Goal: Task Accomplishment & Management: Manage account settings

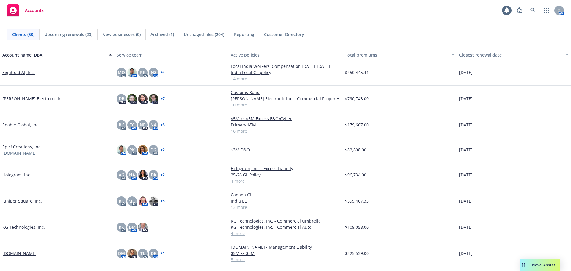
scroll to position [387, 0]
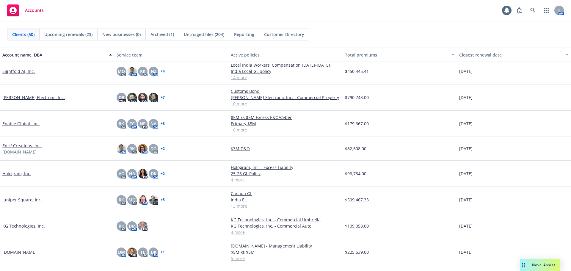
click at [21, 174] on link "Hologram, Inc." at bounding box center [16, 173] width 29 height 6
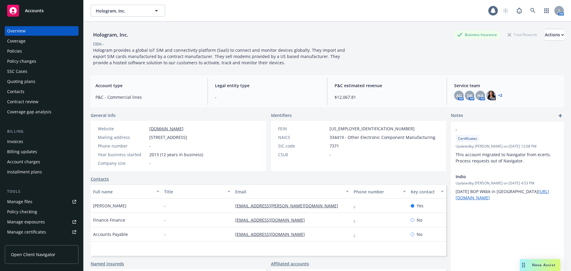
click at [46, 54] on div "Policies" at bounding box center [41, 51] width 69 height 10
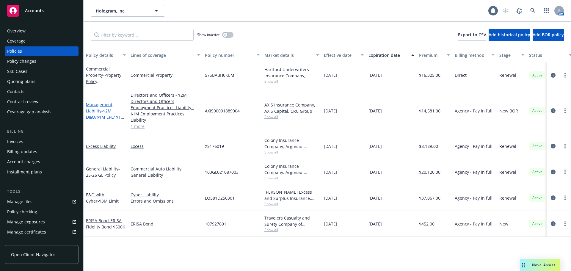
click at [105, 108] on span "- $2M D&O/$1M EPL/ $1M FID" at bounding box center [105, 117] width 39 height 18
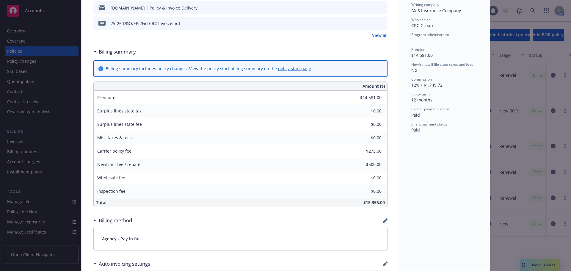
scroll to position [119, 0]
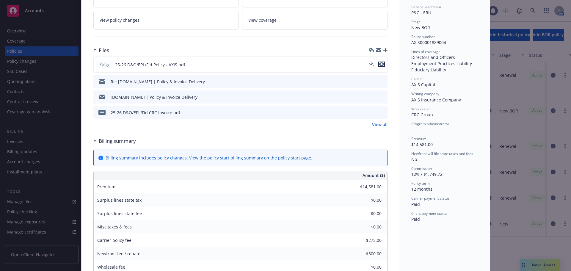
click at [380, 65] on icon "preview file" at bounding box center [381, 64] width 5 height 4
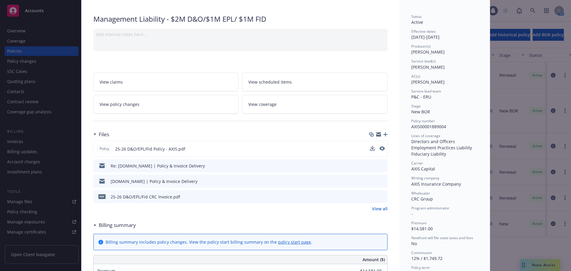
scroll to position [0, 0]
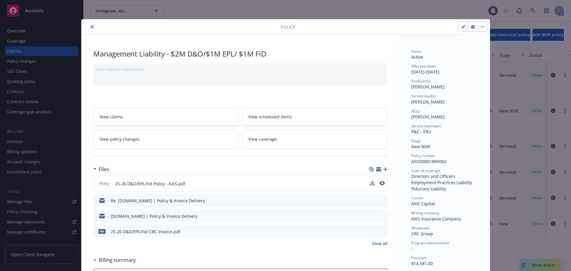
click at [92, 26] on button "close" at bounding box center [92, 26] width 7 height 7
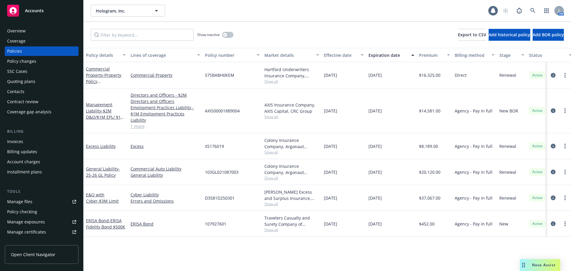
click at [42, 202] on link "Manage files" at bounding box center [42, 202] width 74 height 10
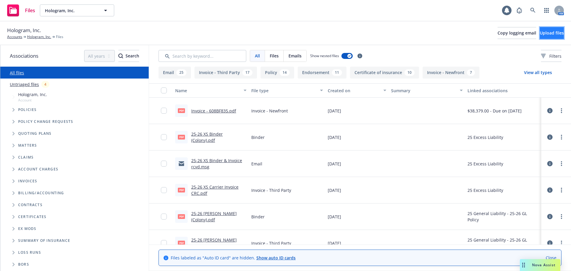
click at [540, 33] on span "Upload files" at bounding box center [552, 33] width 24 height 6
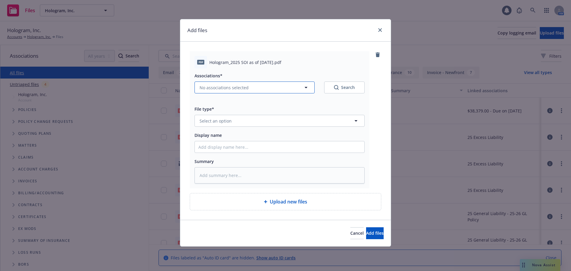
click at [267, 89] on button "No associations selected" at bounding box center [255, 87] width 120 height 12
type textarea "x"
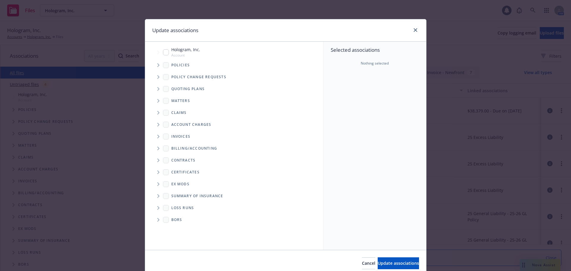
click at [163, 51] on input "Tree Example" at bounding box center [166, 52] width 6 height 6
checkbox input "true"
click at [387, 261] on span "Update associations" at bounding box center [398, 263] width 41 height 6
type textarea "x"
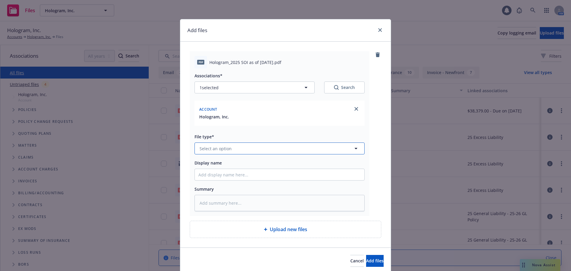
click at [231, 150] on button "Select an option" at bounding box center [280, 148] width 170 height 12
type input "summar"
click at [242, 194] on span "Summary of Insurance" at bounding box center [224, 196] width 46 height 6
click at [370, 259] on span "Add files" at bounding box center [375, 261] width 18 height 6
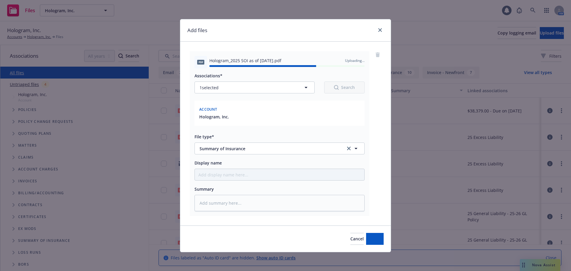
type textarea "x"
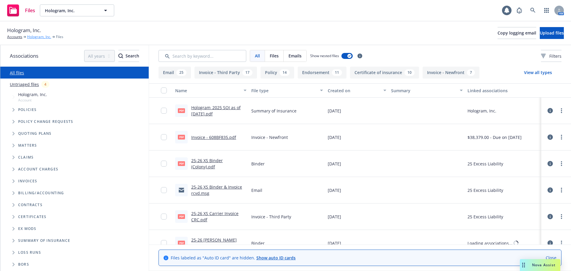
click at [36, 37] on link "Hologram, Inc." at bounding box center [39, 36] width 24 height 5
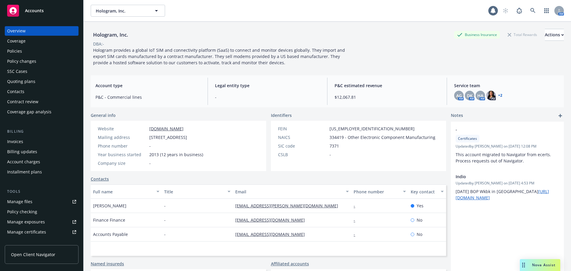
click at [70, 14] on div "Accounts" at bounding box center [41, 11] width 69 height 12
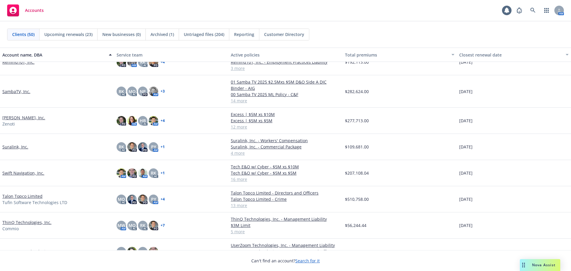
scroll to position [922, 0]
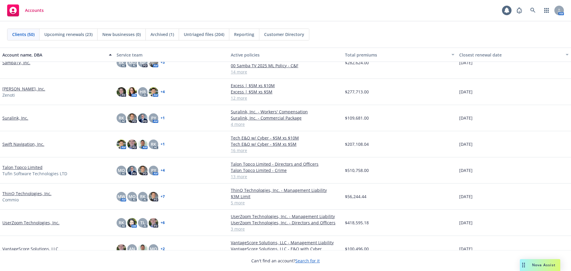
click at [41, 223] on link "UserZoom Technologies, Inc." at bounding box center [30, 222] width 57 height 6
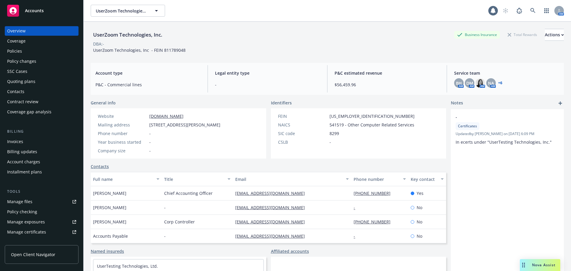
click at [46, 51] on div "Policies" at bounding box center [41, 51] width 69 height 10
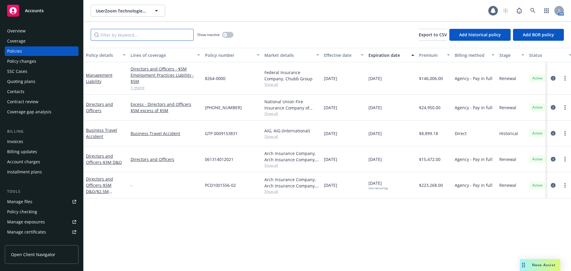
click at [129, 35] on input "Filter by keyword..." at bounding box center [142, 35] width 103 height 12
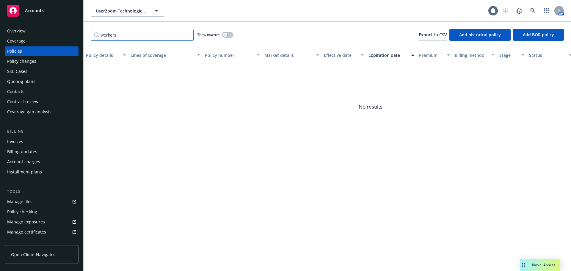
type input "workers"
click at [229, 35] on button "button" at bounding box center [227, 35] width 11 height 6
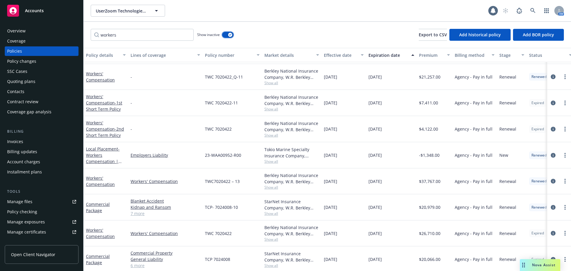
scroll to position [54, 0]
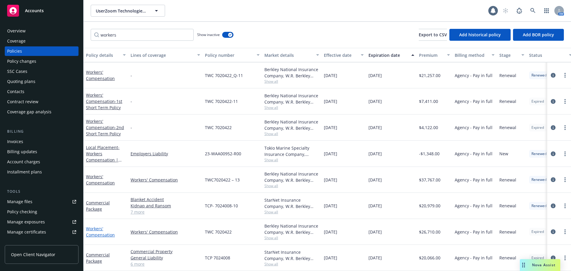
click at [104, 230] on link "Workers' Compensation" at bounding box center [100, 232] width 29 height 12
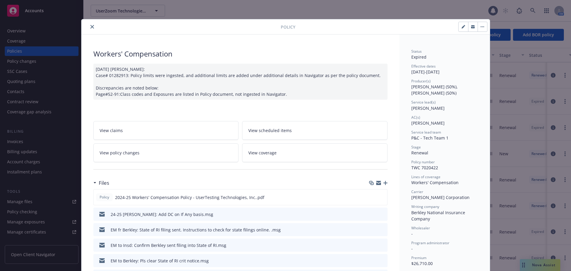
click at [481, 26] on icon "button" at bounding box center [483, 26] width 4 height 1
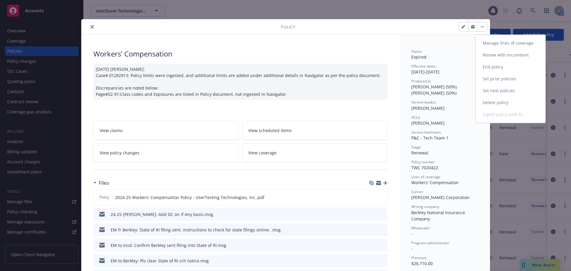
click at [499, 55] on link "Renew with incumbent" at bounding box center [511, 55] width 70 height 12
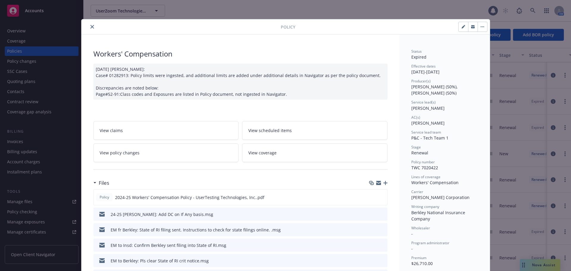
select select "12"
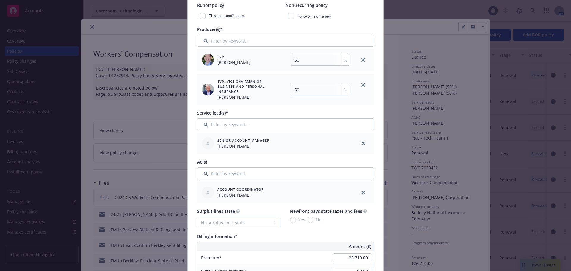
scroll to position [178, 0]
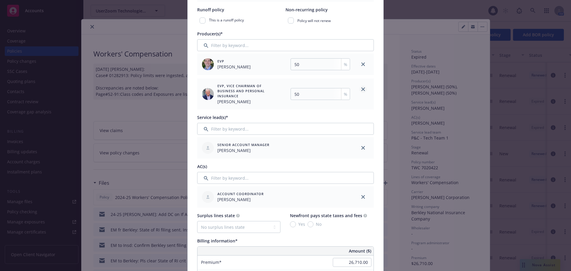
click at [361, 89] on icon "close" at bounding box center [363, 89] width 4 height 4
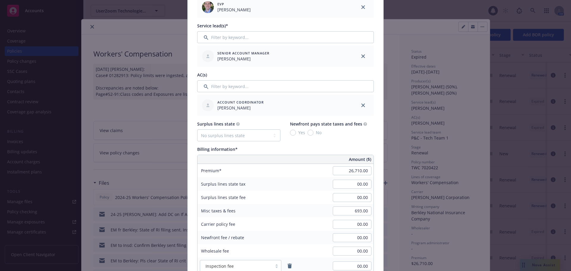
scroll to position [238, 0]
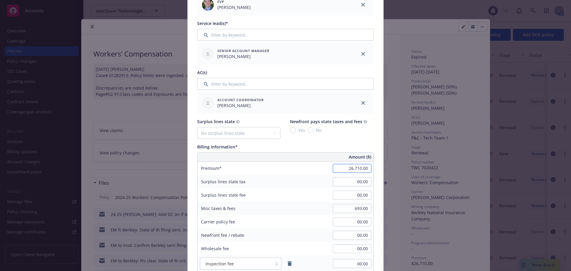
click at [340, 167] on input "26,710.00" at bounding box center [352, 168] width 39 height 9
type input "22,605.00"
click at [344, 182] on input "00.00" at bounding box center [352, 181] width 39 height 9
type input "4"
type input "00.00"
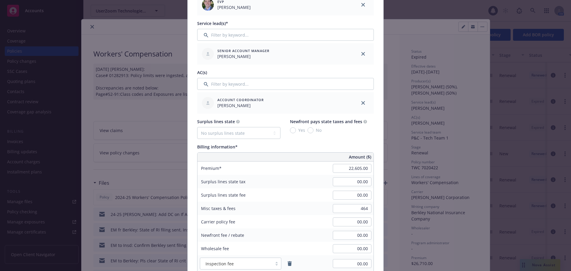
type input "464.00"
click at [371, 200] on div "00.00" at bounding box center [352, 195] width 43 height 13
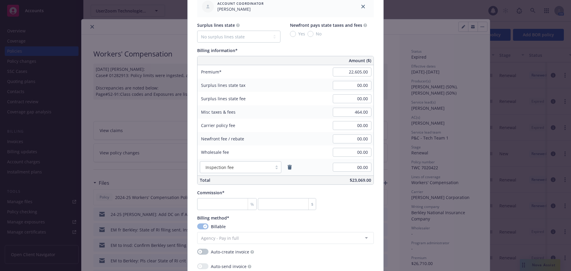
scroll to position [357, 0]
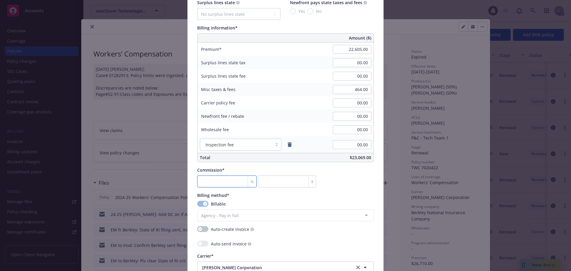
click at [215, 184] on input "number" at bounding box center [226, 181] width 59 height 12
type input "1"
type input "226.05"
type input "10"
type input "2260.5"
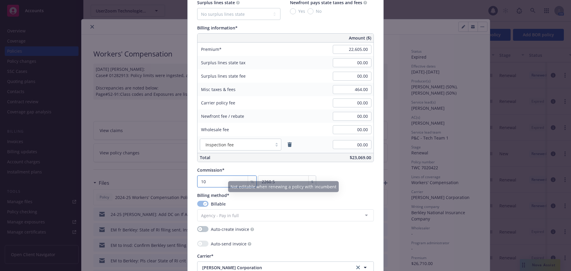
type input "10"
click at [347, 181] on div "Commission* 10 % 2260.5 $" at bounding box center [285, 177] width 177 height 21
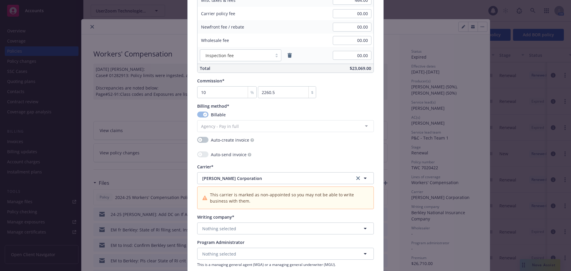
scroll to position [506, 0]
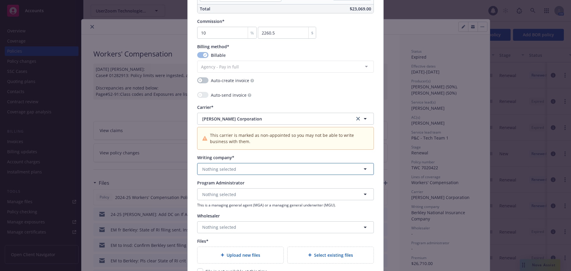
click at [243, 167] on button "Nothing selected" at bounding box center [285, 169] width 177 height 12
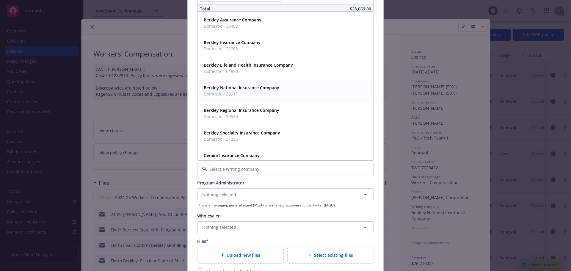
click at [277, 94] on div "Berkley National Insurance Company Domestic - 38911" at bounding box center [240, 90] width 79 height 15
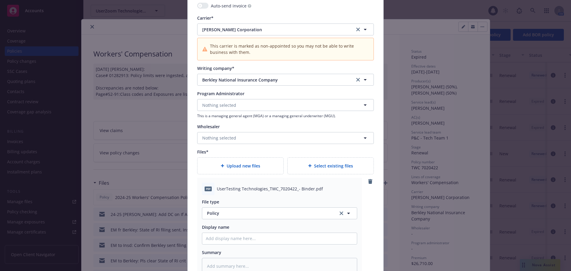
scroll to position [727, 0]
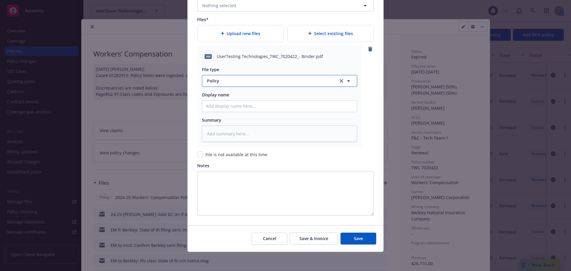
click at [242, 82] on span "Policy" at bounding box center [269, 81] width 124 height 6
type input "binde"
click at [238, 96] on div "Binder" at bounding box center [280, 97] width 148 height 9
click at [362, 241] on button "Save" at bounding box center [359, 239] width 36 height 12
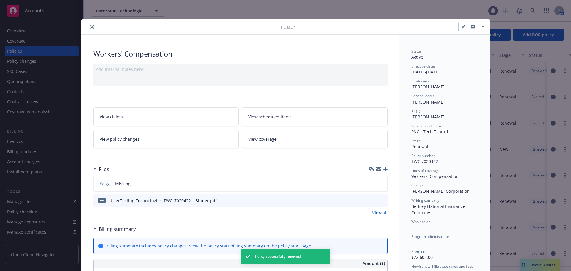
click at [383, 168] on icon "button" at bounding box center [385, 169] width 4 height 4
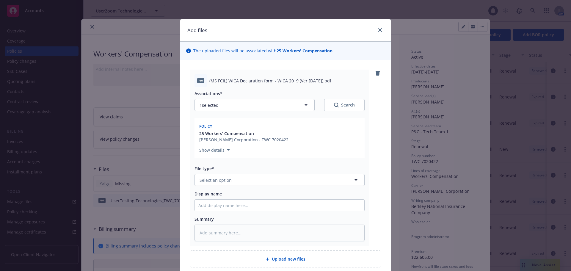
type textarea "x"
click at [247, 182] on button "Select an option" at bounding box center [280, 180] width 170 height 12
type input "other"
click at [247, 195] on div "Other" at bounding box center [279, 196] width 162 height 9
click at [378, 148] on div "pdf (MS FCIL) WICA Declaration form - WICA 2019 (Ver.8 Oct2023).pdf Association…" at bounding box center [286, 158] width 192 height 176
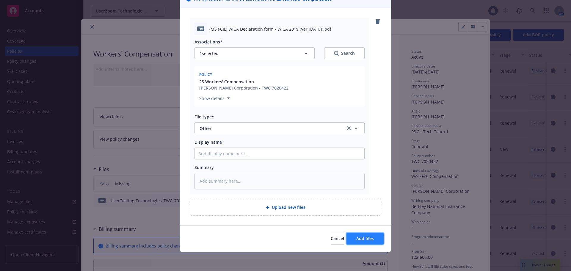
click at [371, 242] on button "Add files" at bounding box center [364, 239] width 37 height 12
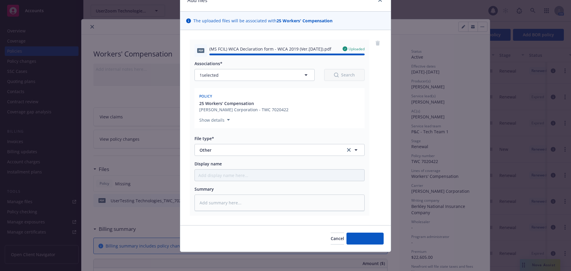
type textarea "x"
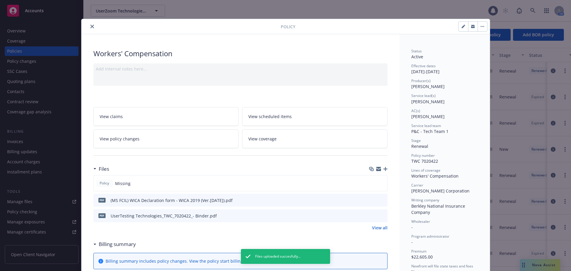
scroll to position [0, 0]
click at [89, 25] on button "close" at bounding box center [92, 26] width 7 height 7
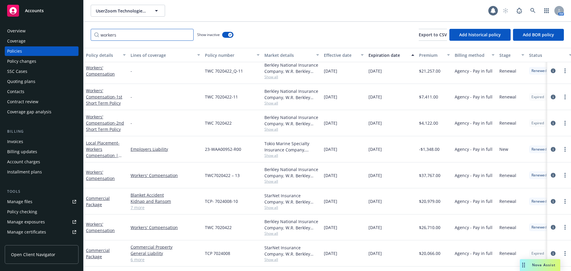
drag, startPoint x: 91, startPoint y: 39, endPoint x: 79, endPoint y: 40, distance: 12.0
click at [79, 40] on div "Accounts Overview Coverage Policies Policy changes SSC Cases Quoting plans Cont…" at bounding box center [285, 135] width 571 height 271
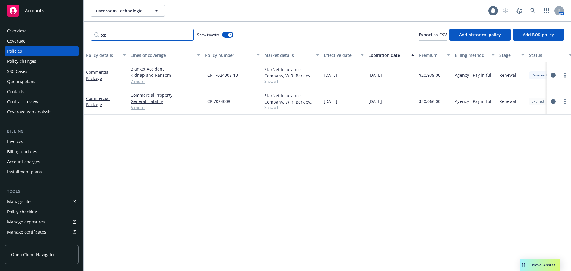
type input "tcp"
click at [99, 103] on link "Commercial Package" at bounding box center [98, 101] width 24 height 12
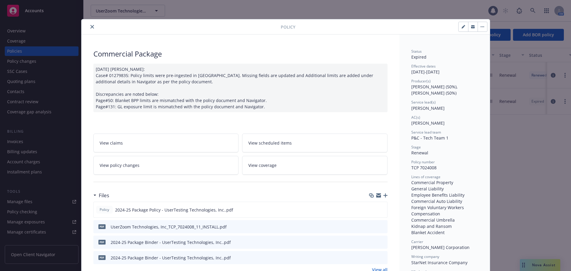
click at [483, 27] on button "button" at bounding box center [483, 27] width 10 height 10
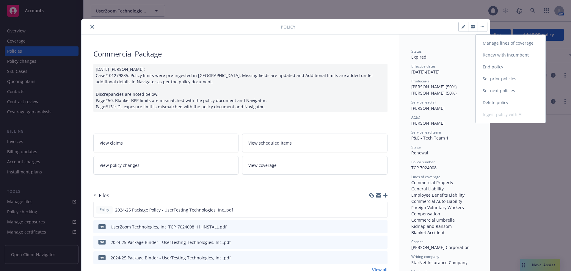
click at [515, 56] on link "Renew with incumbent" at bounding box center [511, 55] width 70 height 12
select select "12"
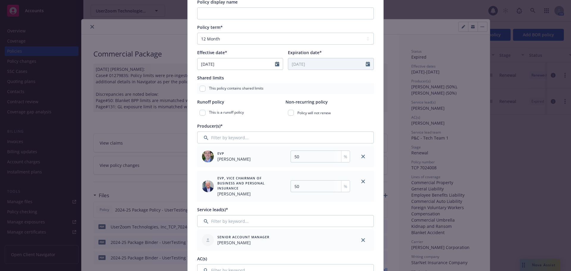
scroll to position [89, 0]
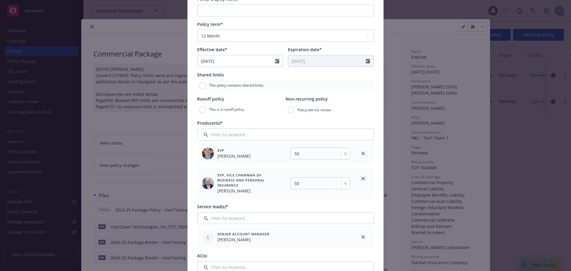
click at [362, 178] on icon "close" at bounding box center [363, 179] width 4 height 4
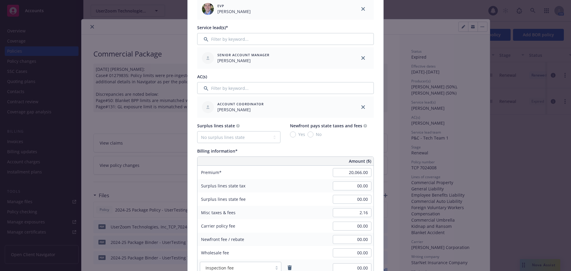
scroll to position [238, 0]
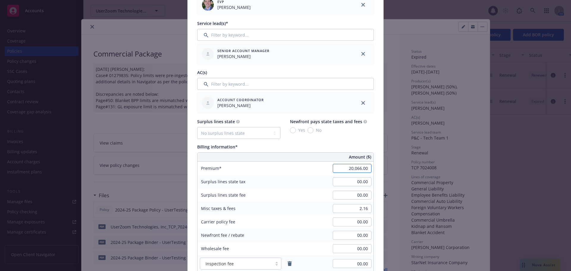
click at [345, 170] on input "20,066.00" at bounding box center [352, 168] width 39 height 9
type input "20,679.00"
click at [378, 173] on div "Policy number* TCP 7024008 Policy number not available at this time Policy disp…" at bounding box center [286, 207] width 196 height 806
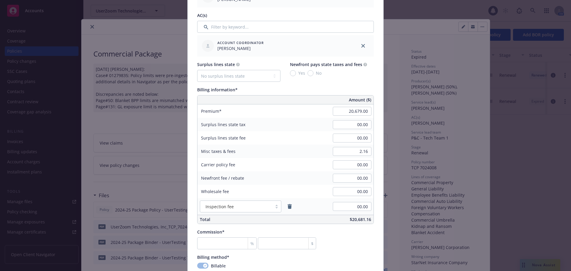
scroll to position [297, 0]
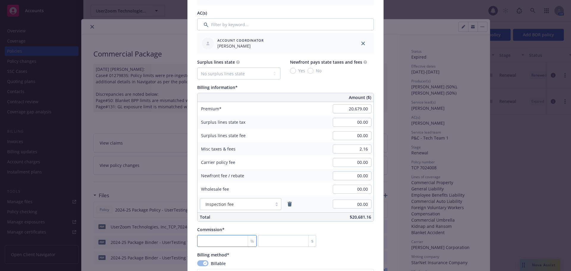
click at [208, 243] on input "number" at bounding box center [226, 241] width 59 height 12
type input "1"
type input "206.79"
type input "18"
type input "3722.22"
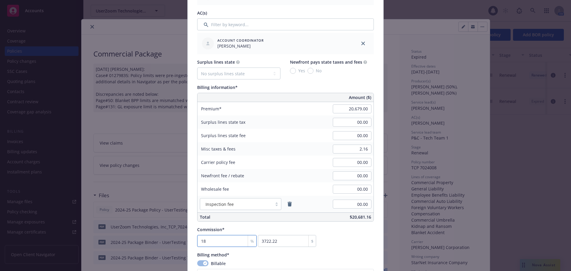
type input "18"
click at [358, 240] on div "Commission* 18 % 3722.22 $" at bounding box center [285, 236] width 177 height 21
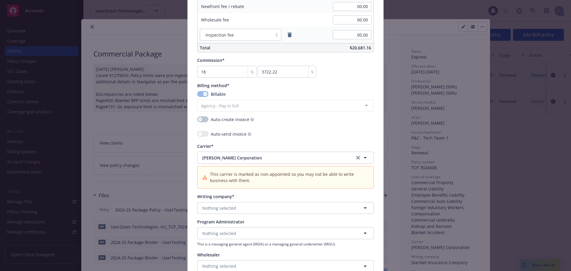
scroll to position [476, 0]
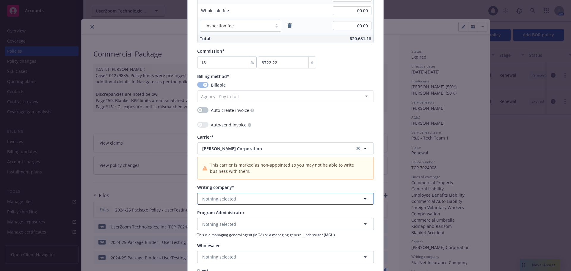
click at [224, 197] on span "Nothing selected" at bounding box center [219, 199] width 34 height 6
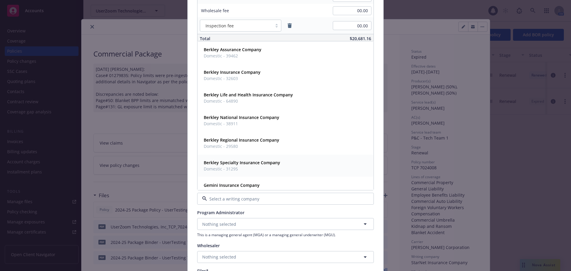
scroll to position [145, 0]
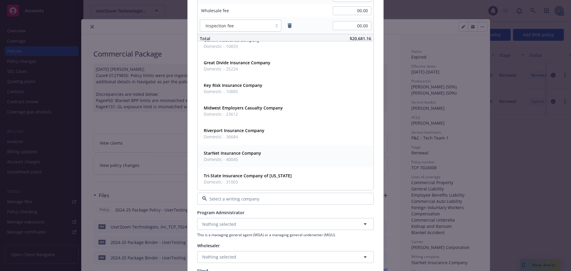
click at [237, 158] on span "Domestic - 40045" at bounding box center [232, 159] width 57 height 6
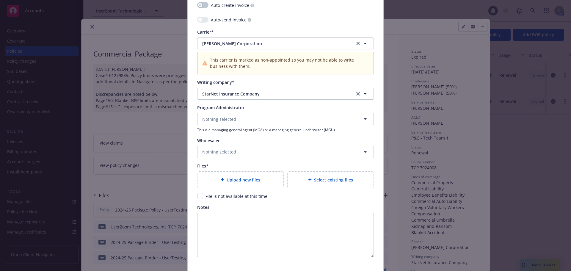
scroll to position [595, 0]
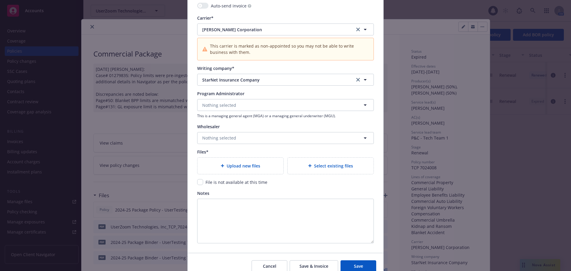
type textarea "x"
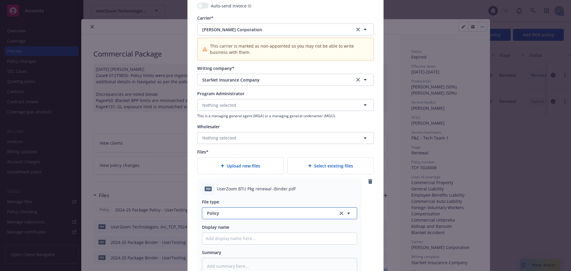
click at [247, 212] on span "Policy" at bounding box center [269, 213] width 124 height 6
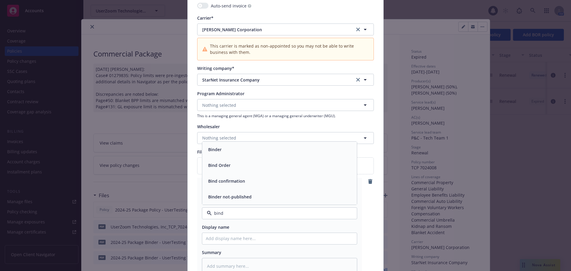
type input "binde"
click at [228, 183] on div "Binder" at bounding box center [280, 181] width 148 height 9
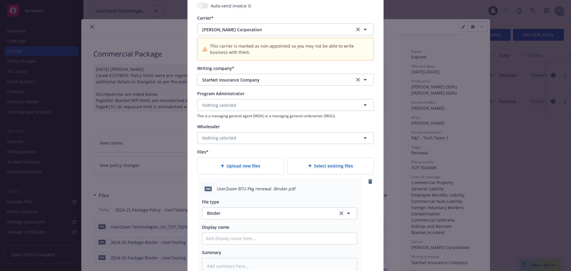
click at [369, 222] on div "pdf UserZoom BTU Pkg renewal -Binder.pdf File type Binder Binder Display name S…" at bounding box center [285, 228] width 177 height 101
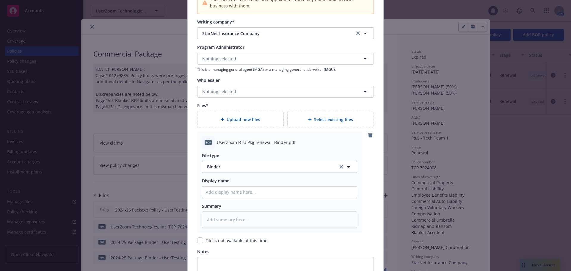
scroll to position [727, 0]
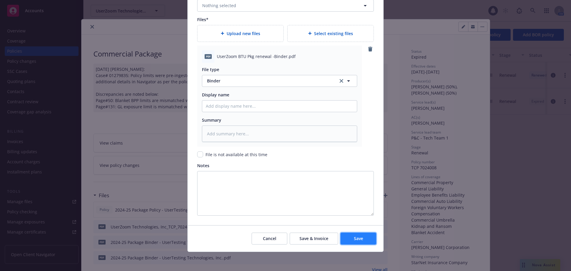
click at [361, 237] on button "Save" at bounding box center [359, 239] width 36 height 12
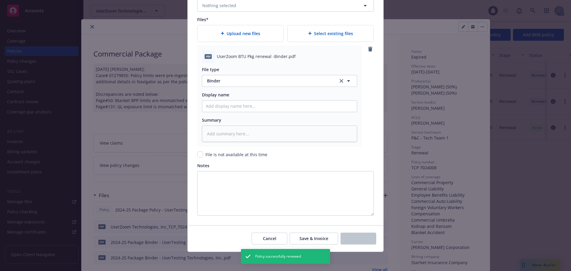
type textarea "x"
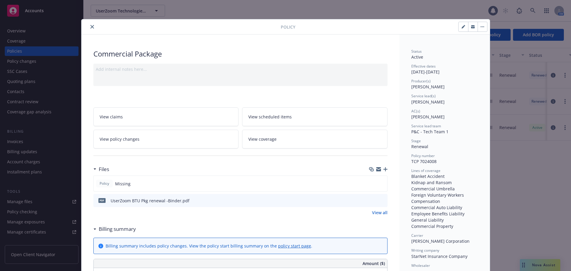
click at [92, 29] on button "close" at bounding box center [92, 26] width 7 height 7
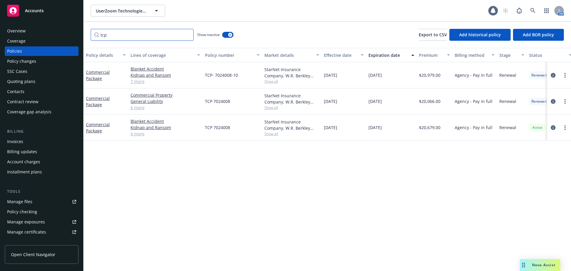
click at [187, 34] on input "tcp" at bounding box center [142, 35] width 103 height 12
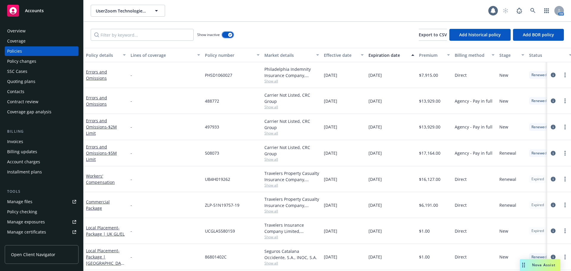
click at [226, 36] on button "button" at bounding box center [227, 35] width 11 height 6
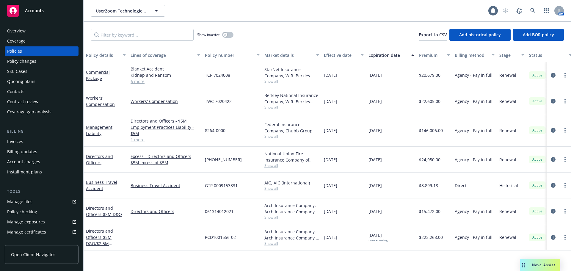
click at [51, 232] on link "Manage certificates" at bounding box center [42, 232] width 74 height 10
click at [131, 34] on input "Filter by keyword..." at bounding box center [142, 35] width 103 height 12
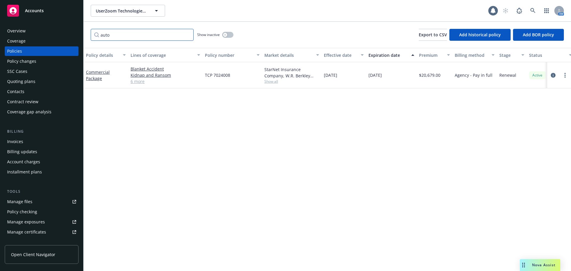
type input "auto"
click at [228, 33] on button "button" at bounding box center [227, 35] width 11 height 6
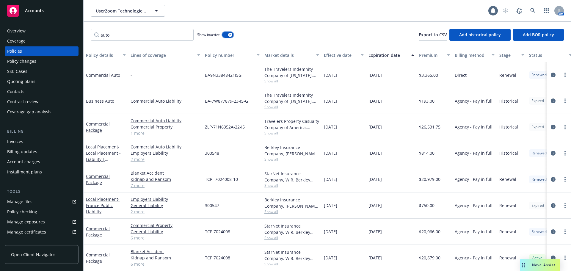
scroll to position [48, 0]
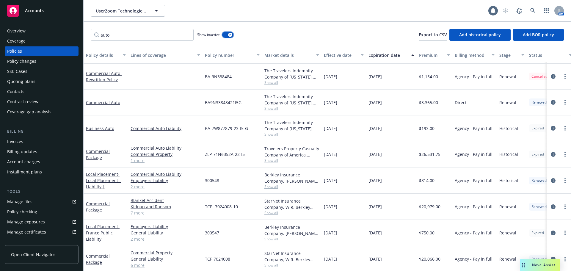
click at [227, 33] on button "button" at bounding box center [227, 35] width 11 height 6
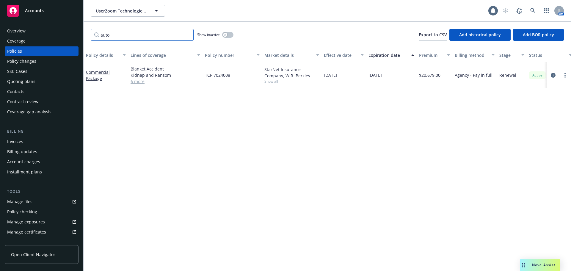
click at [187, 35] on input "auto" at bounding box center [142, 35] width 103 height 12
click at [226, 35] on icon "button" at bounding box center [225, 35] width 2 height 2
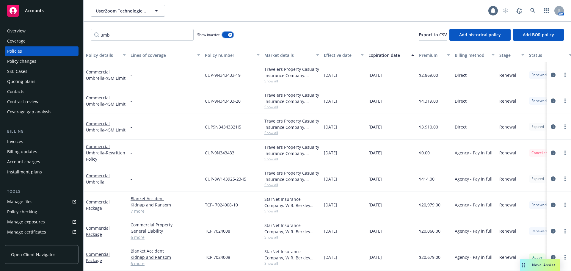
scroll to position [5, 0]
drag, startPoint x: 130, startPoint y: 36, endPoint x: 92, endPoint y: 38, distance: 37.8
click at [92, 38] on input "umb" at bounding box center [142, 35] width 103 height 12
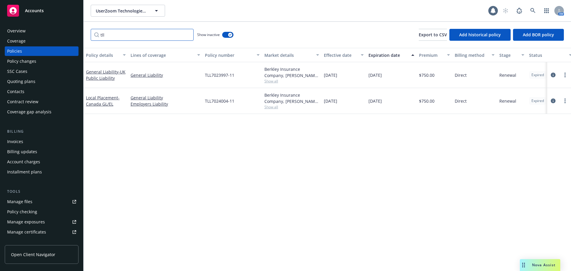
scroll to position [0, 0]
type input "tll"
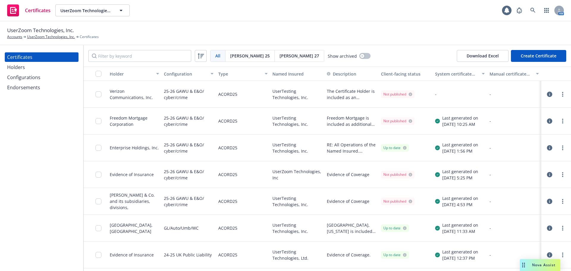
click at [54, 88] on div "Endorsements" at bounding box center [41, 88] width 69 height 10
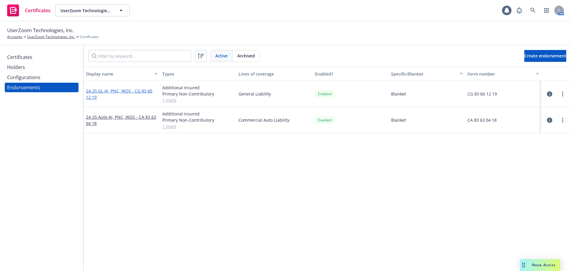
click at [113, 89] on link "24-25 GL AI, PNC, WOS - CG 83 60 12 19" at bounding box center [119, 94] width 66 height 12
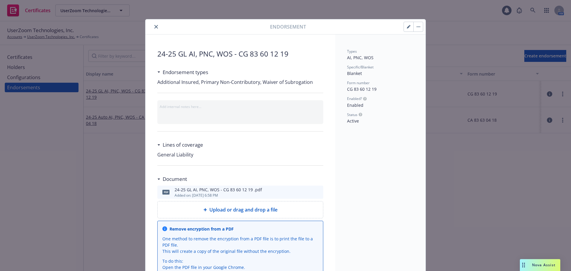
click at [316, 191] on icon "preview file" at bounding box center [317, 192] width 5 height 4
click at [407, 25] on icon "button" at bounding box center [409, 27] width 4 height 4
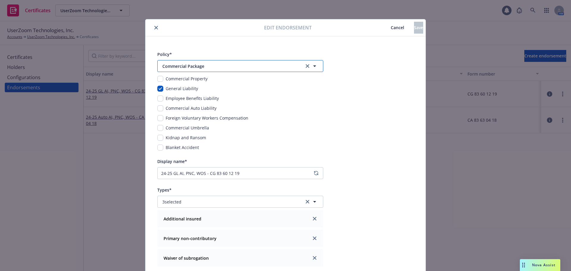
click at [313, 65] on icon "button" at bounding box center [314, 65] width 7 height 7
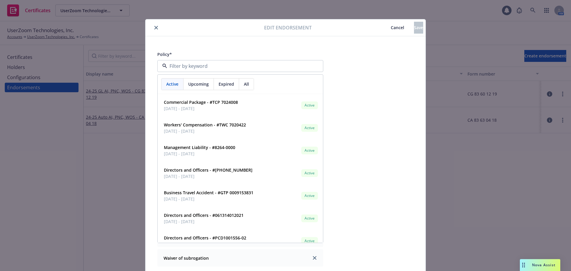
click at [173, 84] on span "Active" at bounding box center [172, 84] width 12 height 6
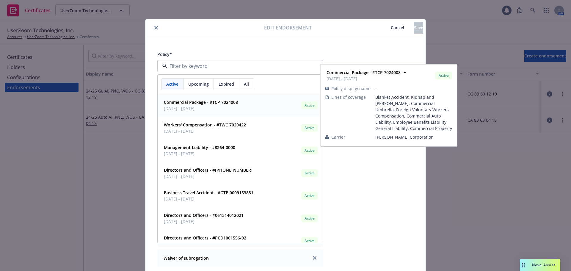
click at [200, 106] on span "09/21/2025 - 09/21/2026" at bounding box center [201, 108] width 74 height 6
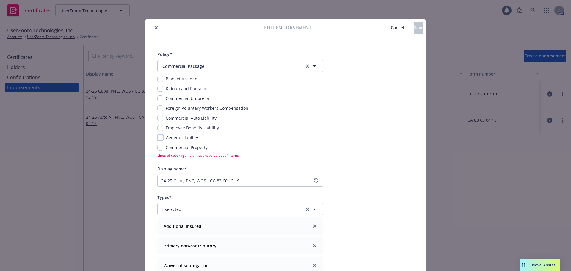
click at [158, 137] on input "checkbox" at bounding box center [160, 138] width 6 height 6
checkbox input "true"
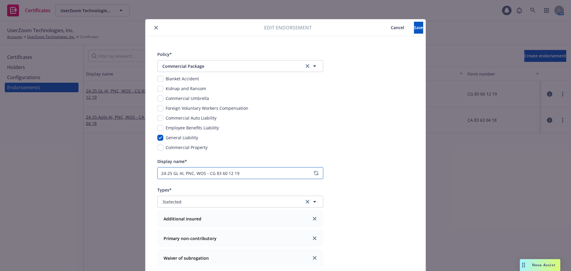
click at [162, 173] on input "24-25 GL AI, PNC, WOS - CG 83 60 12 19" at bounding box center [240, 173] width 166 height 12
type input "25-26 GL AI, PNC, WOS - CG 83 60 12 19"
click at [391, 192] on div "Policy* Commercial Package Blanket Accident Kidnap and Ransom Commercial Umbrel…" at bounding box center [285, 266] width 280 height 461
click at [414, 29] on span "Save" at bounding box center [418, 28] width 9 height 6
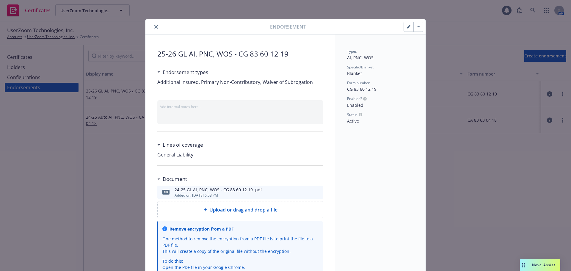
click at [178, 73] on h3 "Endorsement types" at bounding box center [186, 72] width 46 height 8
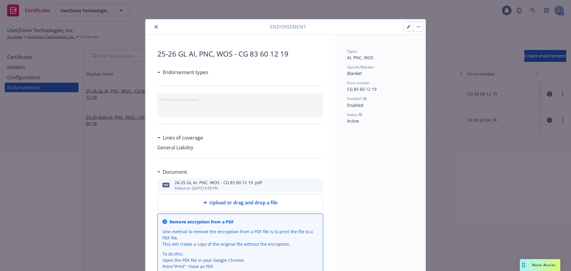
click at [178, 73] on h3 "Endorsement types" at bounding box center [186, 72] width 46 height 8
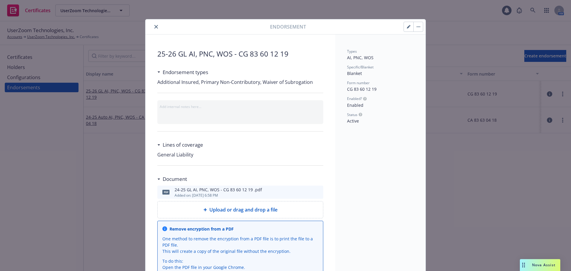
click at [191, 143] on h3 "Lines of coverage" at bounding box center [183, 145] width 40 height 8
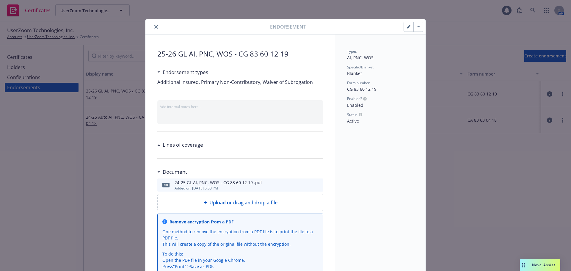
click at [191, 143] on h3 "Lines of coverage" at bounding box center [183, 145] width 40 height 8
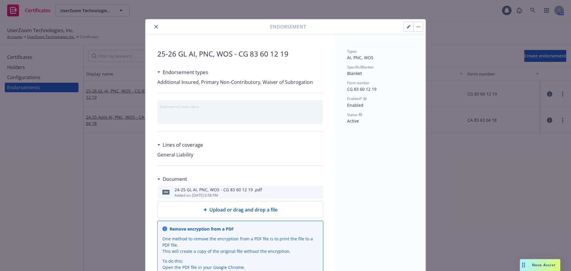
click at [154, 27] on icon "close" at bounding box center [156, 27] width 4 height 4
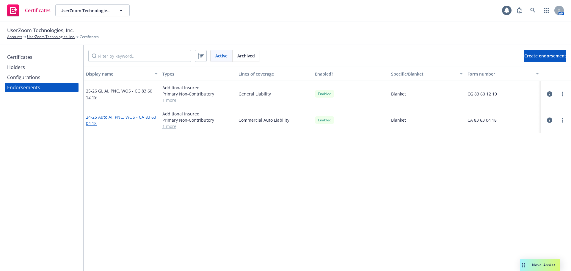
click at [138, 117] on link "24-25 Auto AI, PNC, WOS - CA 83 63 04 18" at bounding box center [121, 120] width 70 height 12
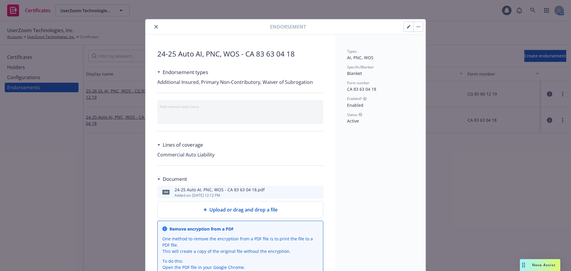
click at [316, 192] on icon "preview file" at bounding box center [317, 192] width 5 height 4
click at [154, 26] on icon "close" at bounding box center [156, 27] width 4 height 4
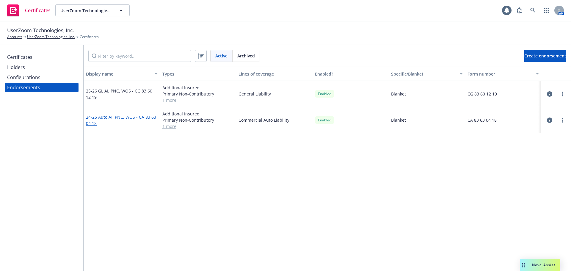
click at [114, 116] on link "24-25 Auto AI, PNC, WOS - CA 83 63 04 18" at bounding box center [121, 120] width 70 height 12
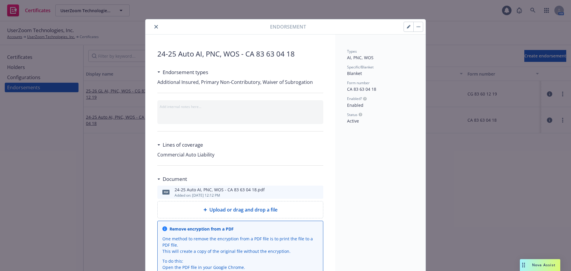
scroll to position [18, 0]
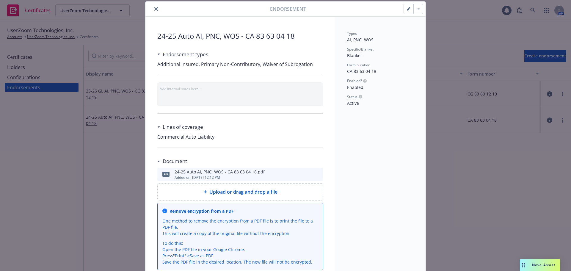
click at [406, 11] on button "button" at bounding box center [409, 9] width 10 height 10
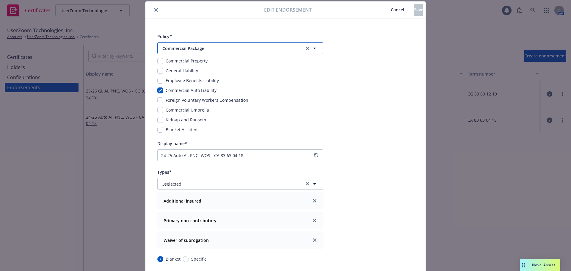
click at [265, 46] on span "Commercial Package" at bounding box center [229, 48] width 134 height 6
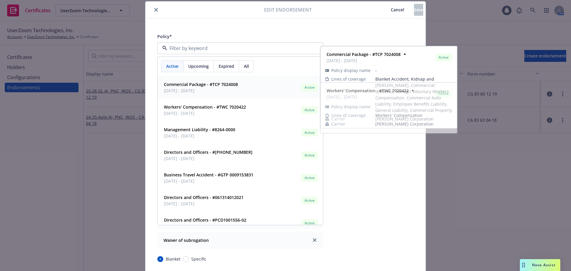
click at [203, 83] on strong "Commercial Package - #TCP 7024008" at bounding box center [201, 84] width 74 height 6
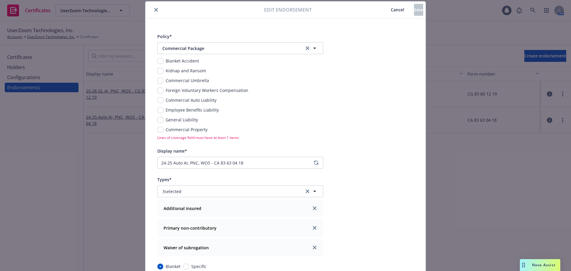
click at [391, 8] on span "Cancel" at bounding box center [397, 10] width 13 height 6
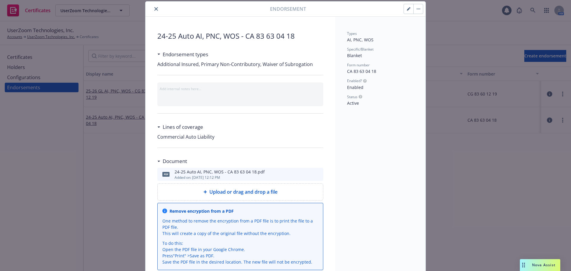
click at [407, 7] on icon "button" at bounding box center [409, 9] width 4 height 4
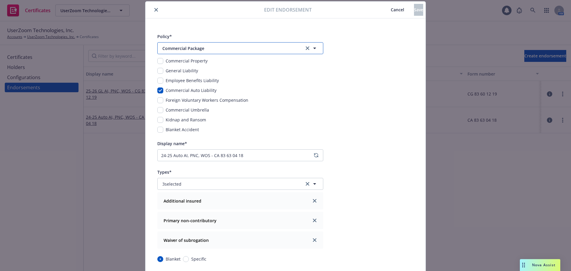
click at [210, 47] on span "Commercial Package" at bounding box center [229, 48] width 134 height 6
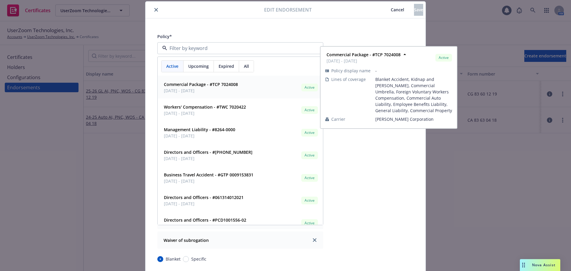
click at [192, 84] on strong "Commercial Package - #TCP 7024008" at bounding box center [201, 84] width 74 height 6
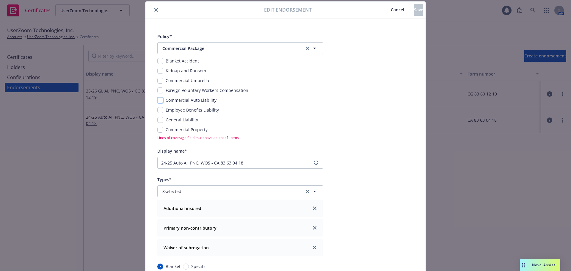
click at [160, 99] on input "checkbox" at bounding box center [160, 100] width 6 height 6
checkbox input "true"
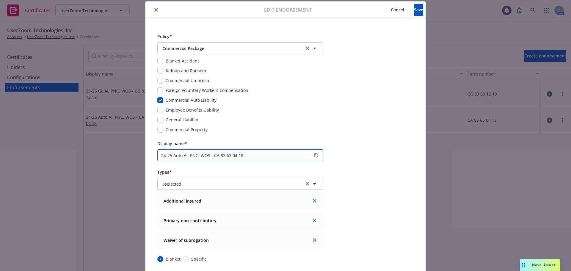
click at [162, 153] on input "24-25 Auto AI, PNC, WOS - CA 83 63 04 18" at bounding box center [240, 155] width 166 height 12
type input "25-26 Auto AI, PNC, WOS - CA 83 63 04 18"
click at [348, 138] on div "Policy* Commercial Package Blanket Accident Kidnap and Ransom Commercial Umbrel…" at bounding box center [285, 248] width 280 height 461
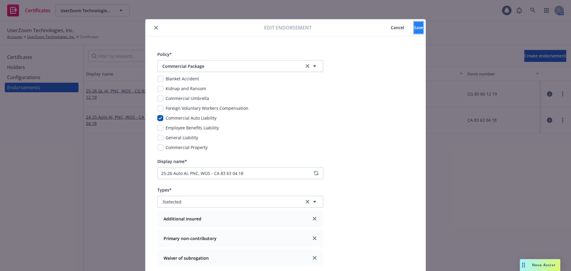
click at [414, 27] on button "Save" at bounding box center [418, 28] width 9 height 12
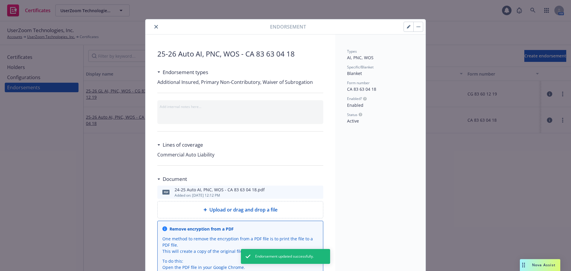
click at [154, 25] on icon "close" at bounding box center [156, 27] width 4 height 4
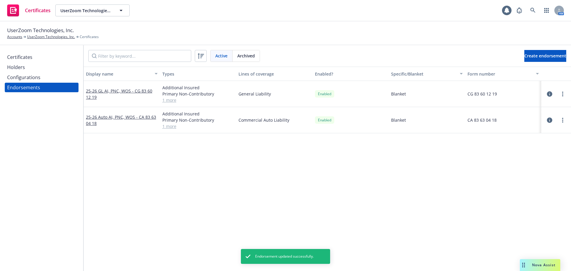
click at [50, 75] on div "Configurations" at bounding box center [41, 78] width 69 height 10
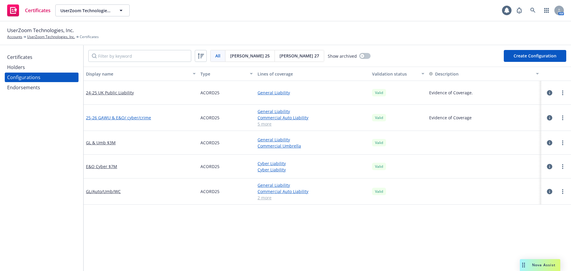
click at [129, 117] on link "25-26 GAWU & E&O/ cyber/crime" at bounding box center [118, 118] width 65 height 6
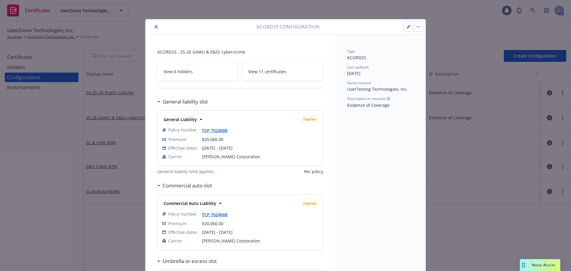
click at [407, 27] on icon "button" at bounding box center [408, 27] width 3 height 3
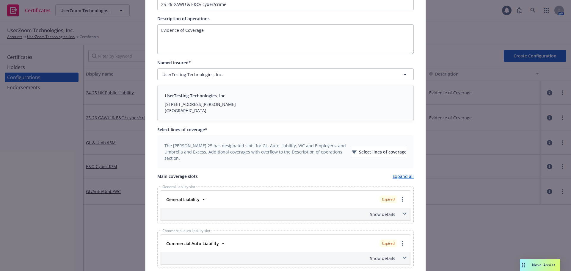
scroll to position [119, 0]
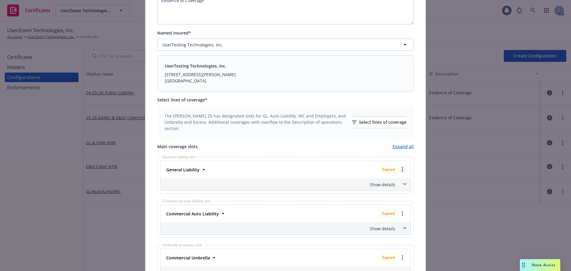
click at [402, 170] on link "more" at bounding box center [402, 169] width 7 height 7
click at [201, 170] on icon at bounding box center [204, 170] width 6 height 6
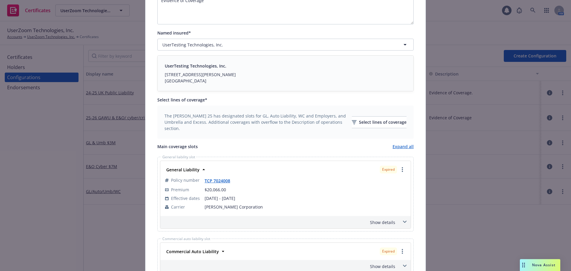
click at [376, 221] on div "Show details" at bounding box center [279, 222] width 234 height 6
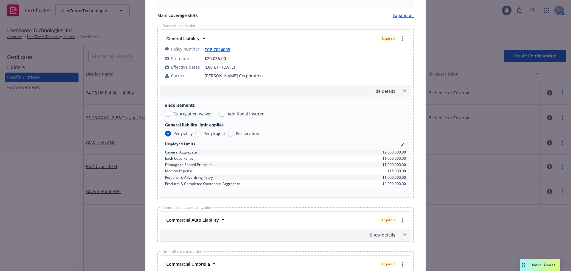
scroll to position [268, 0]
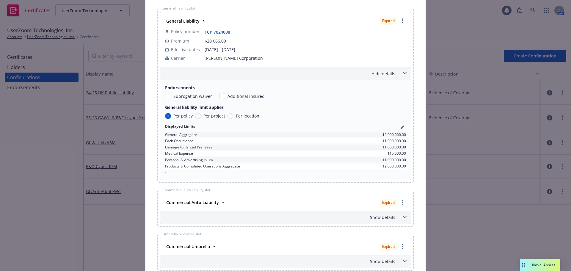
click at [393, 203] on div "Expired" at bounding box center [388, 203] width 17 height 8
click at [399, 21] on link "more" at bounding box center [402, 20] width 7 height 7
click at [420, 62] on div "This account has certificates specific notes. Please review them before creatin…" at bounding box center [285, 159] width 280 height 781
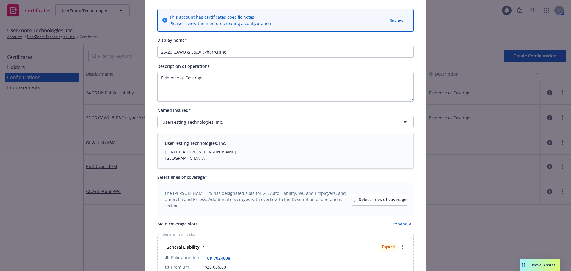
scroll to position [0, 0]
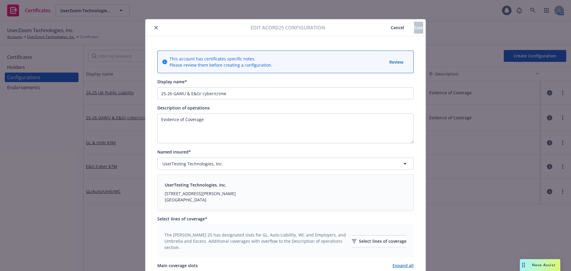
click at [391, 29] on span "Cancel" at bounding box center [397, 28] width 13 height 6
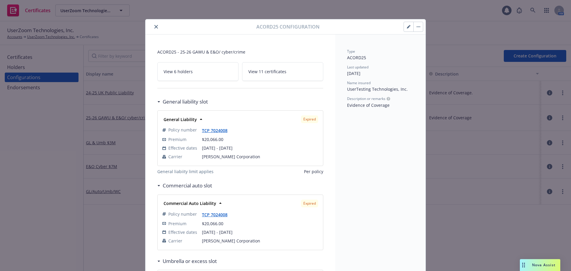
click at [150, 25] on div at bounding box center [202, 26] width 109 height 7
click at [154, 27] on icon "close" at bounding box center [156, 27] width 4 height 4
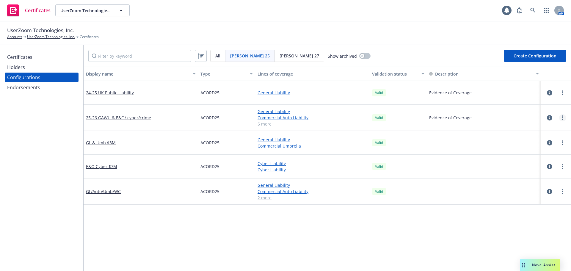
click at [559, 117] on link "more" at bounding box center [562, 117] width 7 height 7
click at [547, 118] on icon "button" at bounding box center [549, 117] width 5 height 5
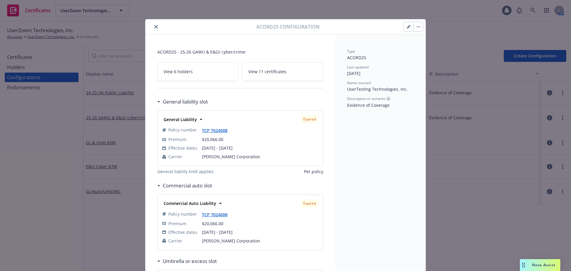
click at [414, 27] on button "button" at bounding box center [418, 27] width 10 height 10
click at [408, 29] on button "button" at bounding box center [409, 27] width 10 height 10
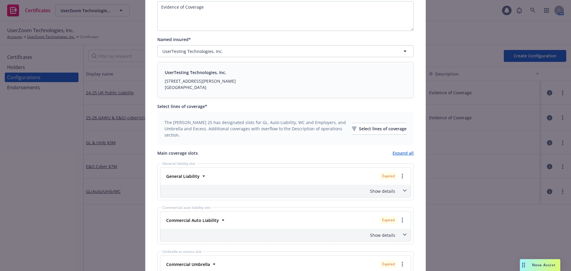
scroll to position [119, 0]
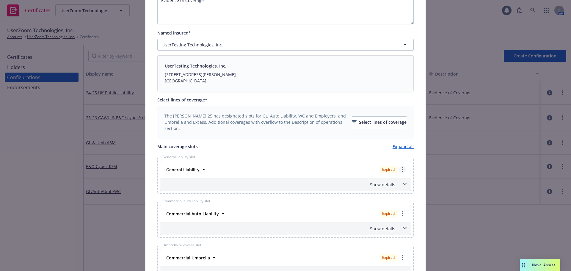
click at [402, 169] on icon "more" at bounding box center [402, 169] width 1 height 5
click at [387, 182] on link "Remove this LOC" at bounding box center [378, 182] width 55 height 12
click at [402, 170] on icon "more" at bounding box center [402, 169] width 1 height 5
click at [382, 183] on link "Remove this LOC" at bounding box center [378, 182] width 55 height 12
click at [402, 171] on icon "more" at bounding box center [402, 169] width 1 height 5
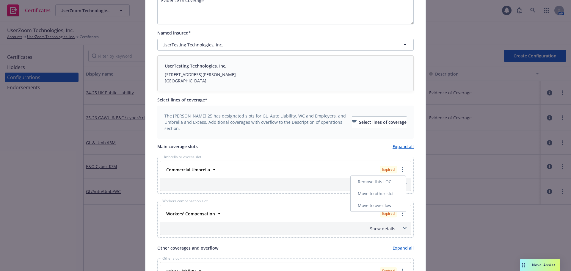
click at [377, 183] on link "Remove this LOC" at bounding box center [378, 182] width 55 height 12
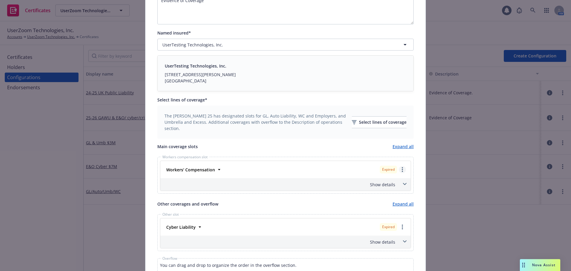
click at [402, 170] on link "more" at bounding box center [402, 169] width 7 height 7
click at [382, 181] on link "Remove this LOC" at bounding box center [378, 182] width 55 height 12
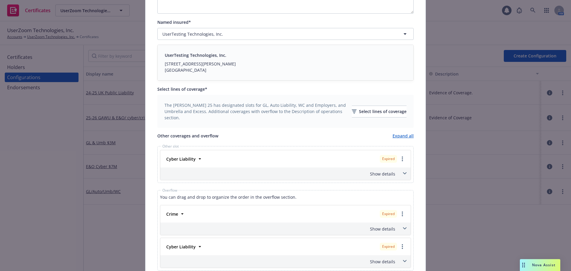
scroll to position [119, 0]
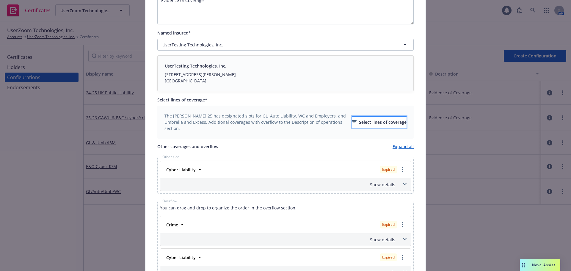
click at [358, 121] on div "Select lines of coverage" at bounding box center [379, 122] width 55 height 11
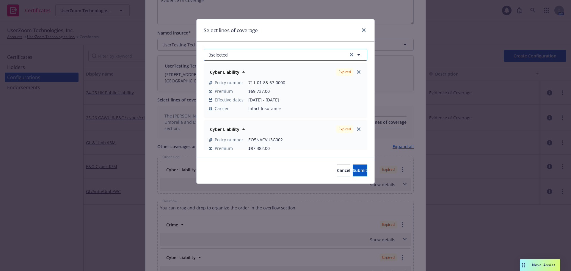
click at [299, 54] on button "3 selected" at bounding box center [286, 55] width 164 height 12
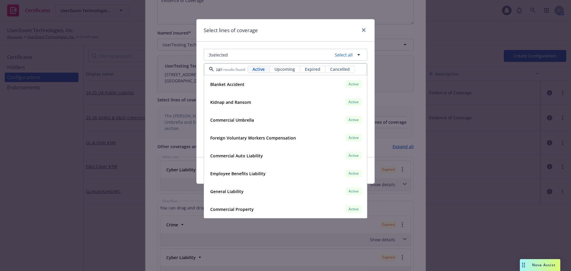
scroll to position [0, 0]
type input "p"
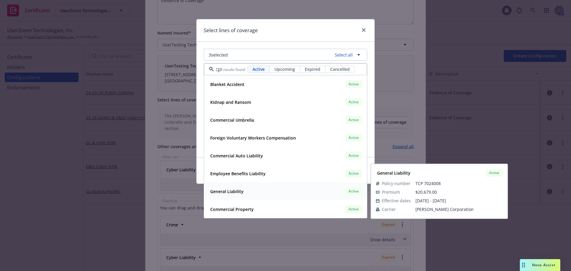
click at [237, 190] on strong "General Liability" at bounding box center [226, 192] width 33 height 6
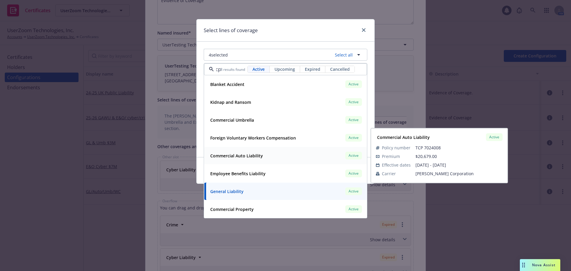
click at [239, 155] on strong "Commercial Auto Liability" at bounding box center [236, 156] width 53 height 6
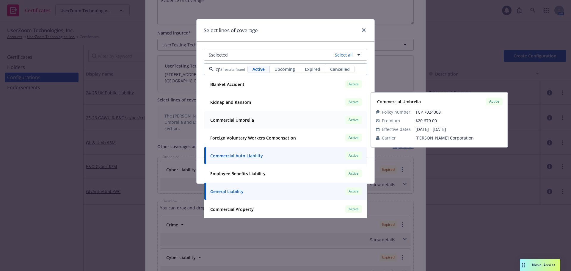
click at [250, 120] on strong "Commercial Umbrella" at bounding box center [232, 120] width 44 height 6
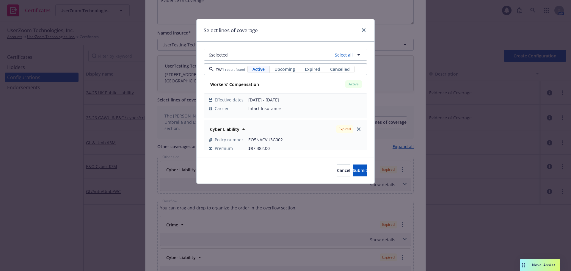
scroll to position [0, 1]
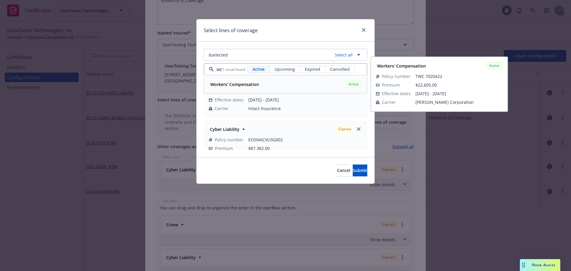
click at [255, 86] on strong "Workers' Compensation" at bounding box center [234, 84] width 49 height 6
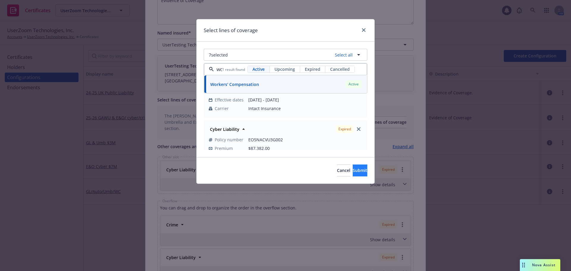
type input "twc"
click at [353, 171] on span "Submit" at bounding box center [360, 170] width 15 height 6
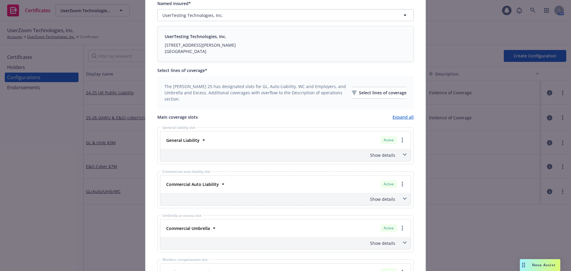
scroll to position [149, 0]
click at [377, 157] on div "Show details" at bounding box center [279, 155] width 234 height 6
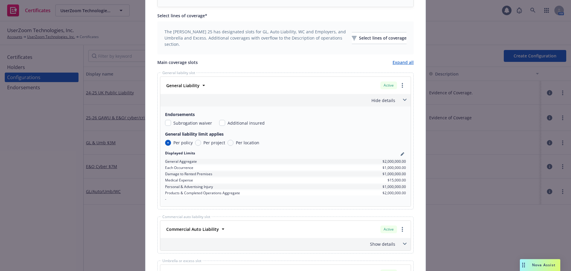
scroll to position [208, 0]
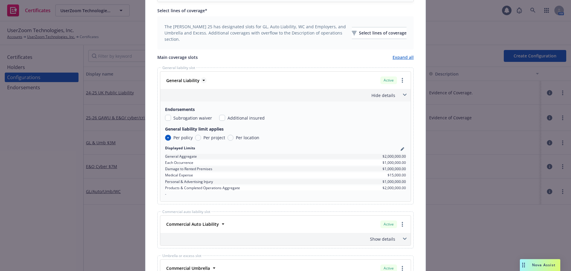
click at [203, 80] on icon at bounding box center [204, 80] width 2 height 1
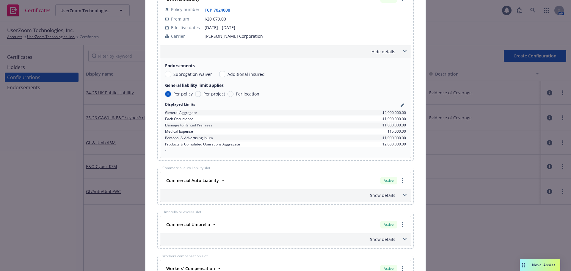
scroll to position [297, 0]
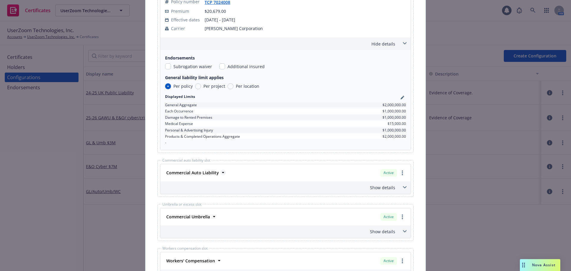
click at [214, 172] on strong "Commercial Auto Liability" at bounding box center [192, 173] width 53 height 6
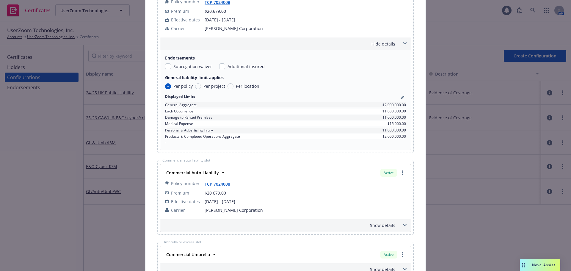
click at [388, 225] on div "Show details" at bounding box center [279, 225] width 234 height 6
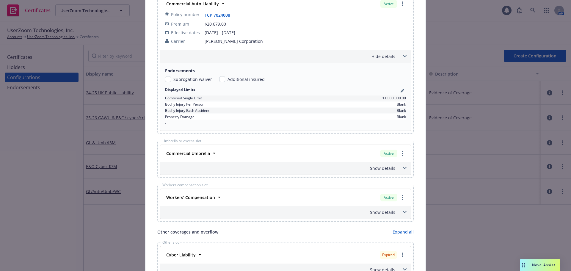
scroll to position [476, 0]
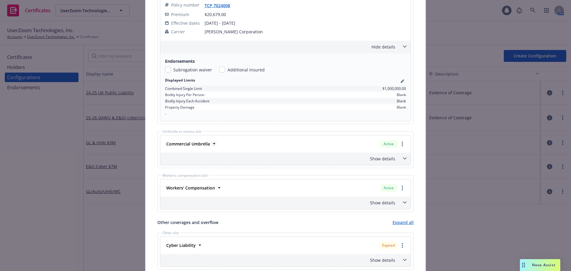
click at [205, 145] on strong "Commercial Umbrella" at bounding box center [188, 144] width 44 height 6
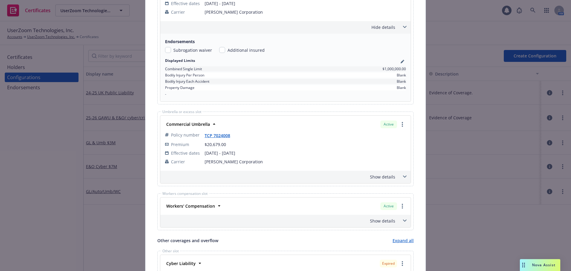
scroll to position [506, 0]
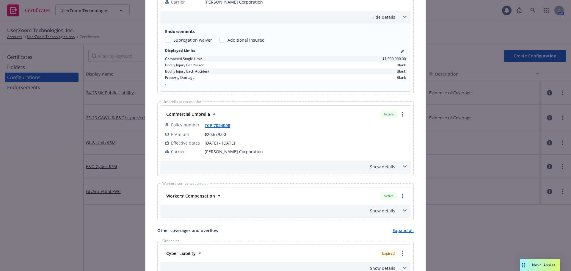
click at [391, 166] on div "Show details" at bounding box center [279, 167] width 234 height 6
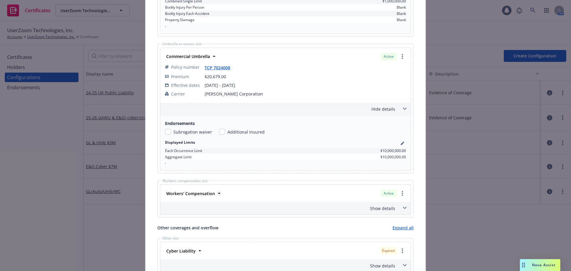
scroll to position [565, 0]
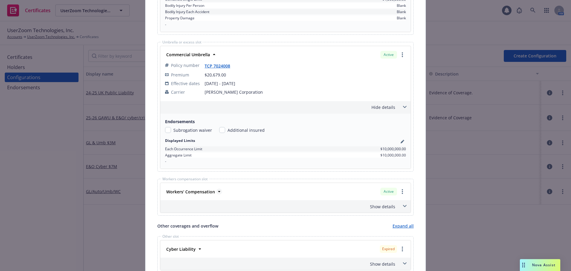
click at [206, 190] on strong "Workers' Compensation" at bounding box center [190, 192] width 49 height 6
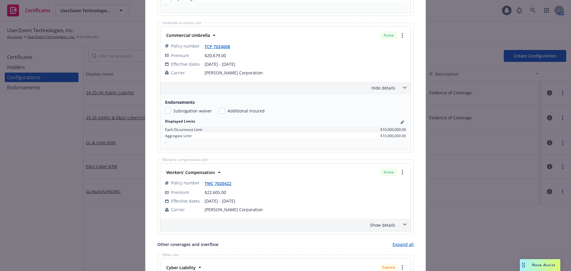
scroll to position [595, 0]
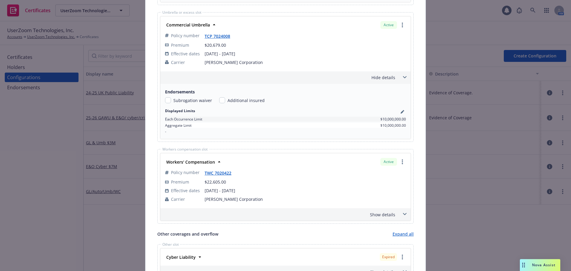
click at [378, 213] on div "Show details" at bounding box center [279, 214] width 234 height 6
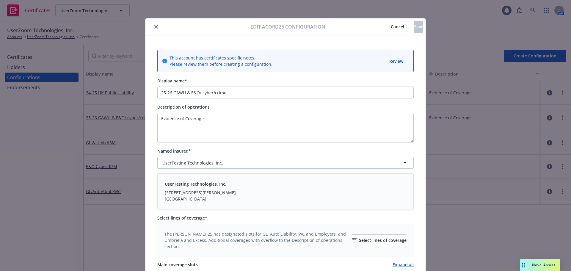
scroll to position [0, 0]
click at [232, 94] on input "25-26 GAWU & E&O/ cyber/crime" at bounding box center [285, 93] width 256 height 12
type input "25-26 GAWU & E&O/ cyber/crime(24-25)"
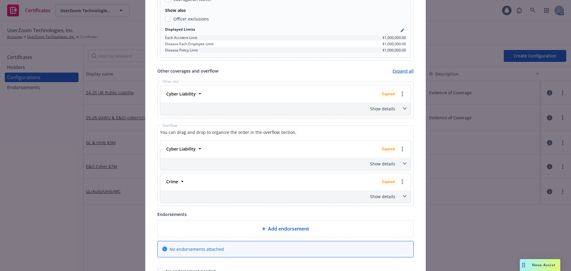
scroll to position [877, 0]
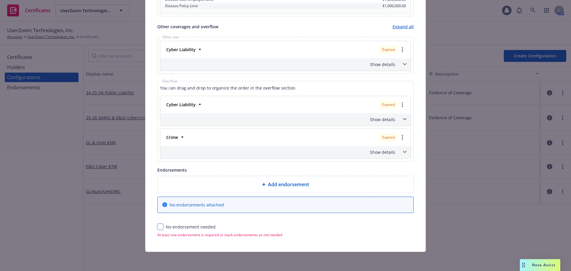
click at [159, 225] on input "checkbox" at bounding box center [160, 227] width 6 height 6
checkbox input "true"
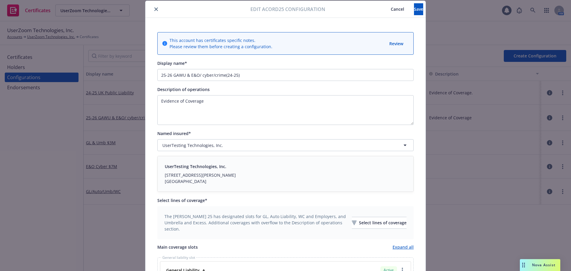
scroll to position [0, 0]
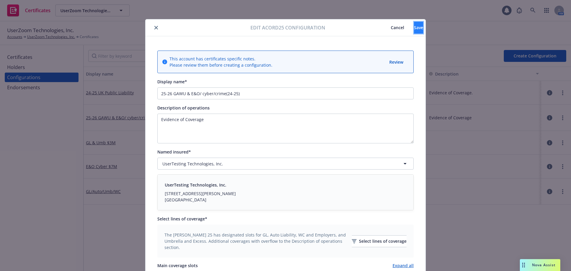
click at [414, 30] on span "Save" at bounding box center [418, 28] width 9 height 6
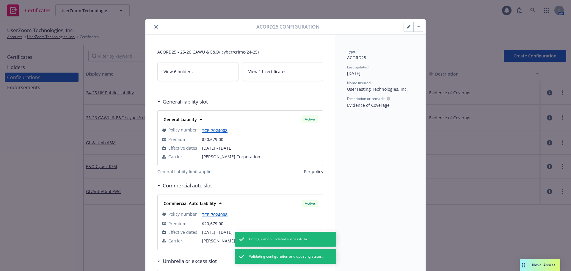
click at [154, 26] on icon "close" at bounding box center [156, 27] width 4 height 4
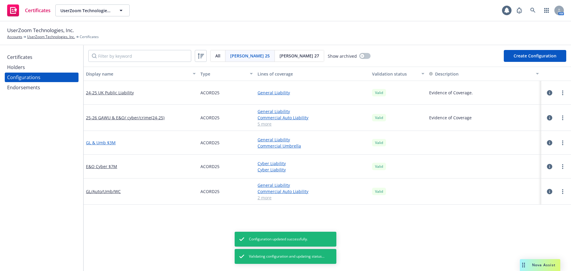
click at [109, 143] on link "GL & Umb $3M" at bounding box center [101, 142] width 30 height 6
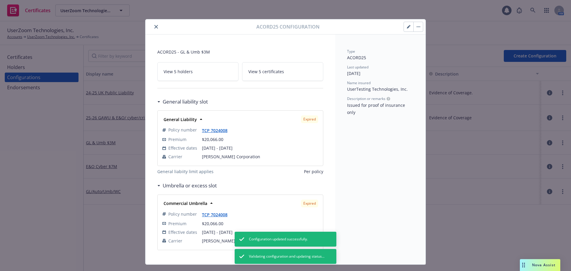
click at [407, 26] on icon "button" at bounding box center [409, 27] width 4 height 4
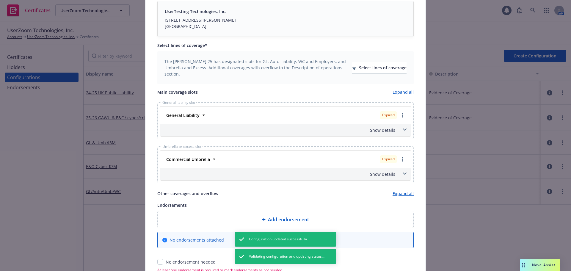
scroll to position [178, 0]
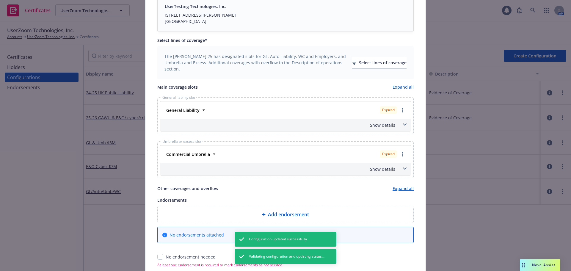
click at [401, 120] on span at bounding box center [405, 125] width 10 height 10
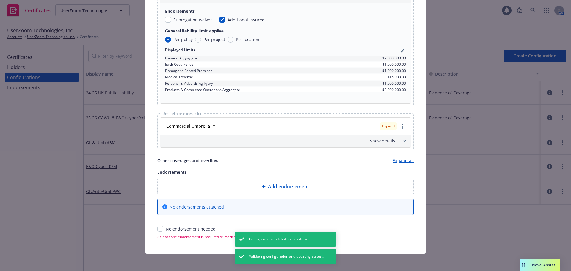
scroll to position [308, 0]
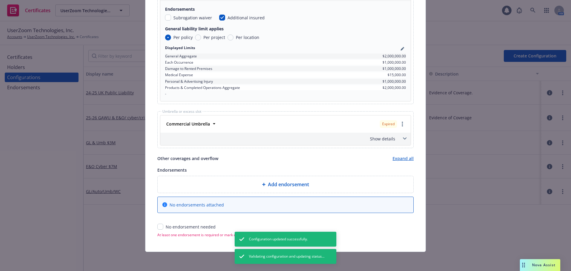
click at [403, 139] on icon at bounding box center [405, 138] width 4 height 2
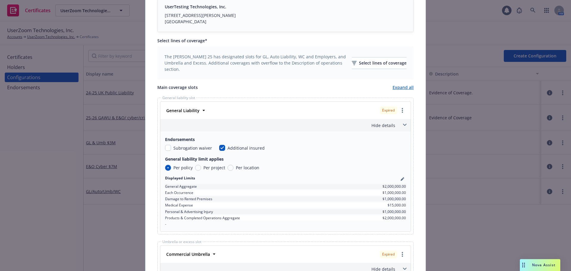
scroll to position [160, 0]
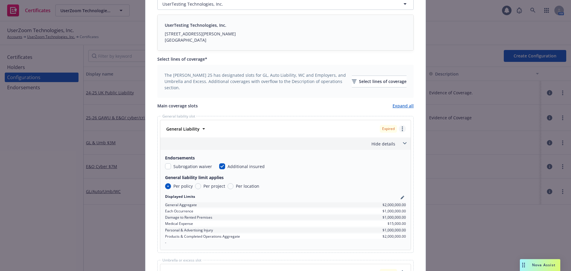
click at [401, 128] on link "more" at bounding box center [402, 128] width 7 height 7
click at [390, 143] on link "Remove this LOC" at bounding box center [378, 141] width 55 height 12
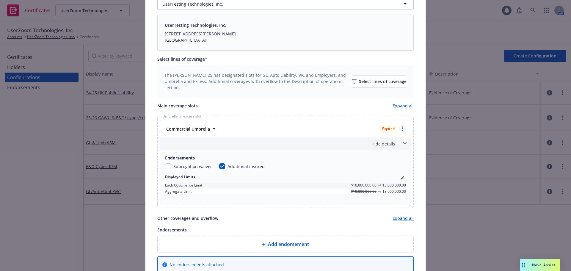
click at [402, 129] on circle "more" at bounding box center [402, 128] width 1 height 1
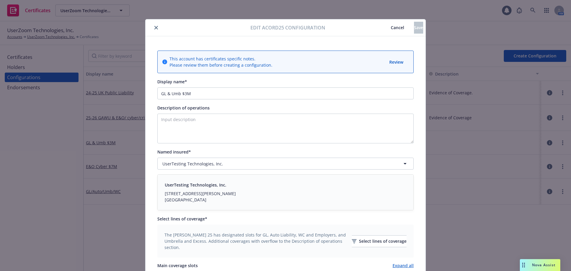
click at [381, 32] on button "Cancel" at bounding box center [397, 28] width 33 height 12
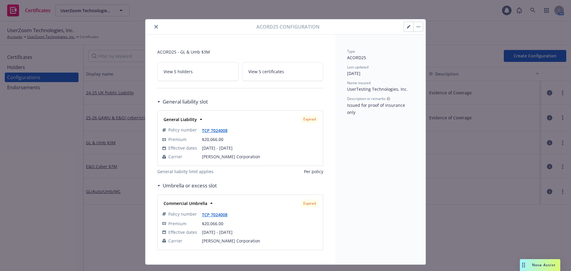
click at [404, 28] on button "button" at bounding box center [409, 27] width 10 height 10
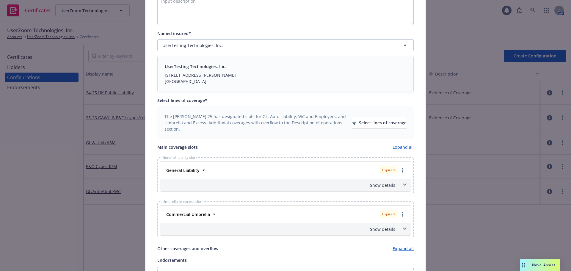
scroll to position [119, 0]
click at [375, 185] on div "Show details" at bounding box center [279, 184] width 234 height 6
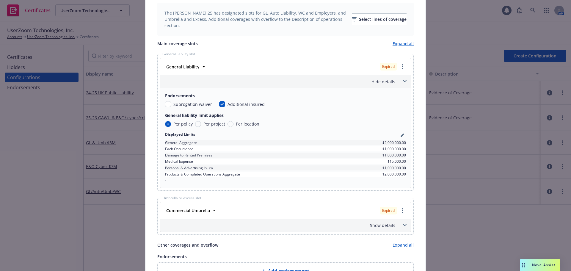
scroll to position [238, 0]
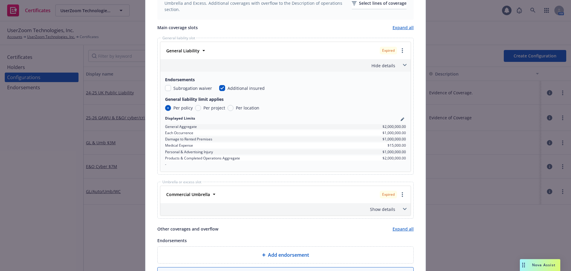
click at [385, 211] on div "Show details" at bounding box center [279, 209] width 234 height 6
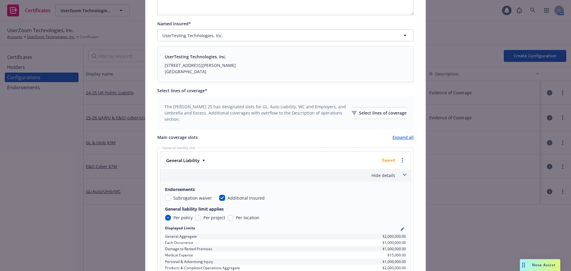
scroll to position [119, 0]
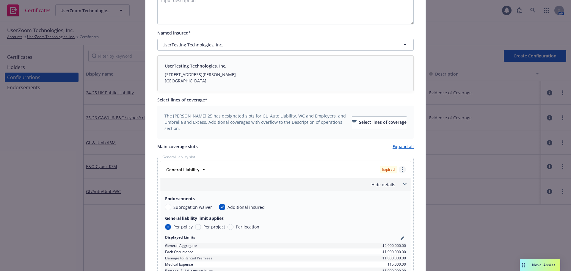
click at [402, 168] on link "more" at bounding box center [402, 169] width 7 height 7
click at [387, 182] on link "Remove this LOC" at bounding box center [378, 182] width 55 height 12
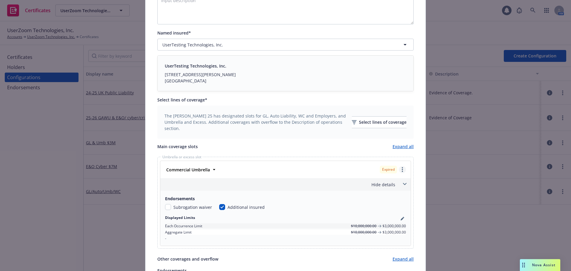
click at [402, 169] on link "more" at bounding box center [402, 169] width 7 height 7
click at [382, 184] on link "Remove this LOC" at bounding box center [378, 182] width 55 height 12
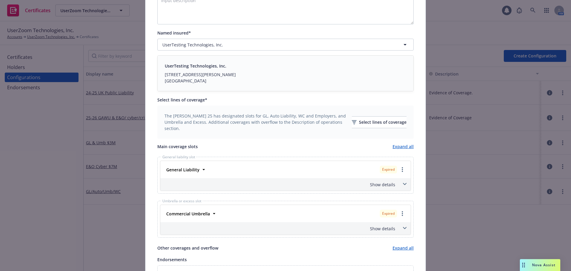
scroll to position [119, 0]
click at [360, 123] on div "Select lines of coverage" at bounding box center [379, 122] width 55 height 11
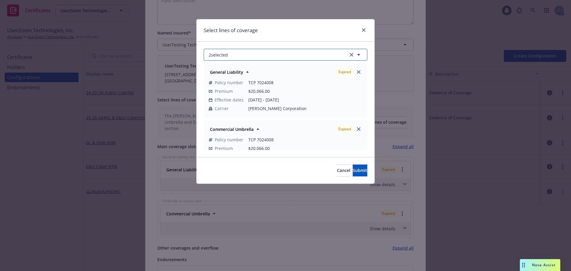
click at [240, 55] on button "2 selected" at bounding box center [286, 55] width 164 height 12
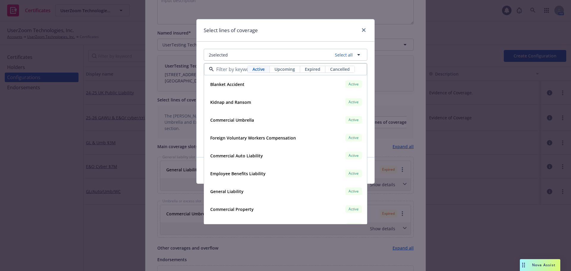
click at [368, 54] on div "2 selected Select all Active Upcoming Expired Cancelled Blanket Accident Active…" at bounding box center [286, 99] width 178 height 115
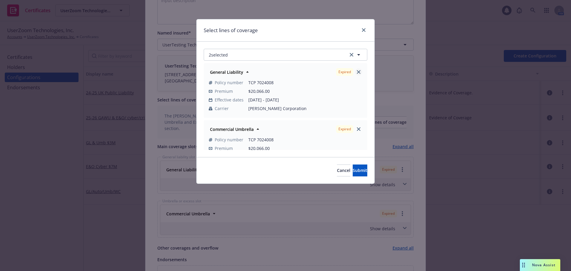
click at [357, 72] on icon "close" at bounding box center [359, 72] width 4 height 4
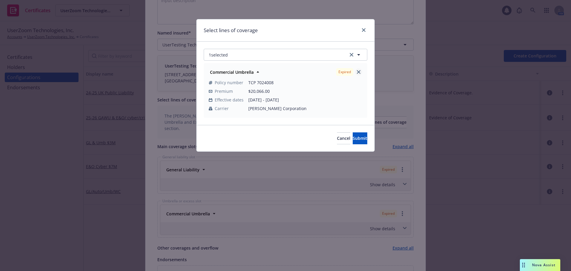
click at [358, 71] on icon "close" at bounding box center [359, 72] width 4 height 4
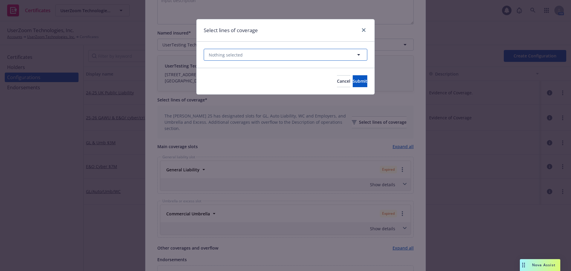
click at [264, 54] on button "Nothing selected" at bounding box center [286, 55] width 164 height 12
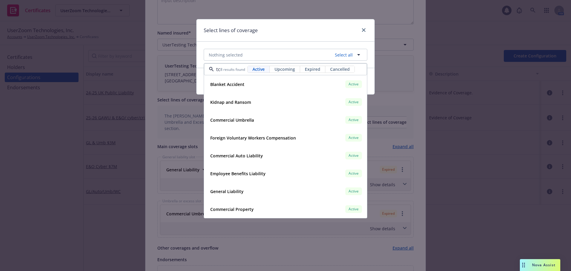
scroll to position [0, 2]
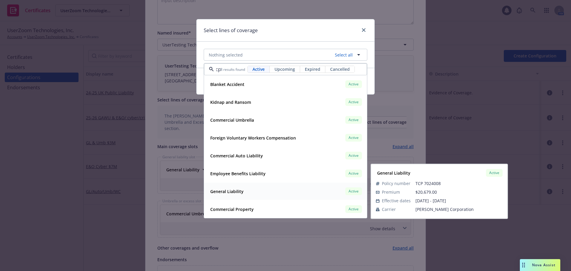
click at [222, 189] on strong "General Liability" at bounding box center [226, 192] width 33 height 6
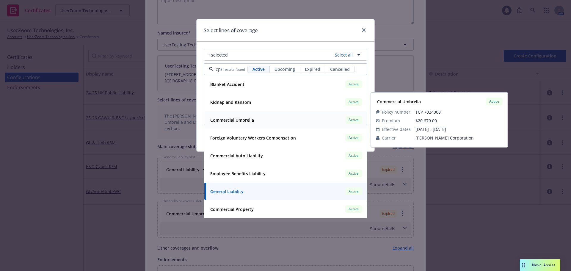
click at [249, 117] on strong "Commercial Umbrella" at bounding box center [232, 120] width 44 height 6
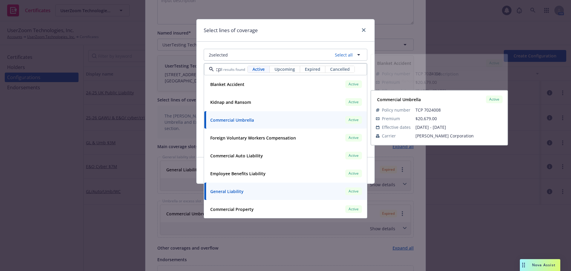
type input "tcp"
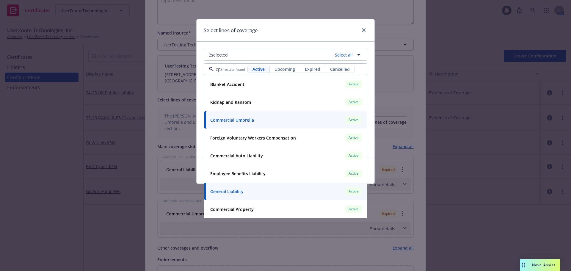
click at [255, 32] on h1 "Select lines of coverage" at bounding box center [231, 30] width 54 height 8
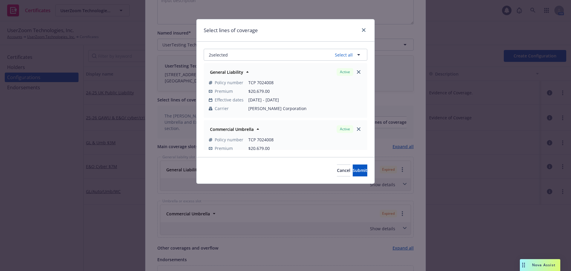
scroll to position [0, 0]
click at [353, 165] on button "Submit" at bounding box center [360, 170] width 15 height 12
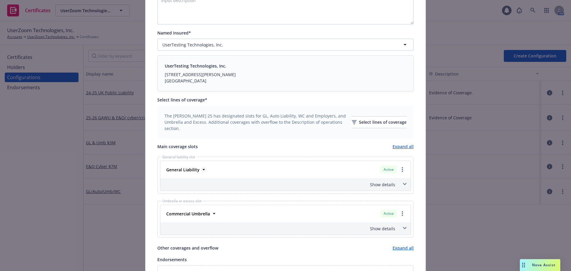
click at [201, 170] on icon at bounding box center [204, 170] width 6 height 6
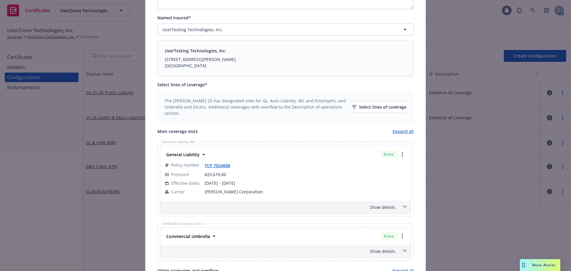
scroll to position [149, 0]
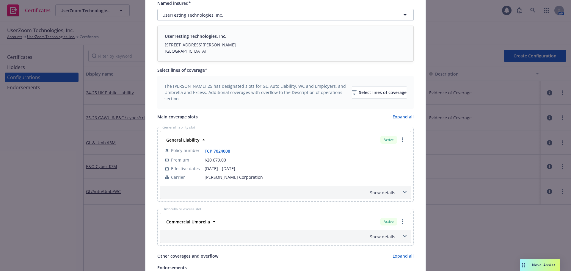
click at [375, 195] on div "Show details" at bounding box center [279, 192] width 234 height 6
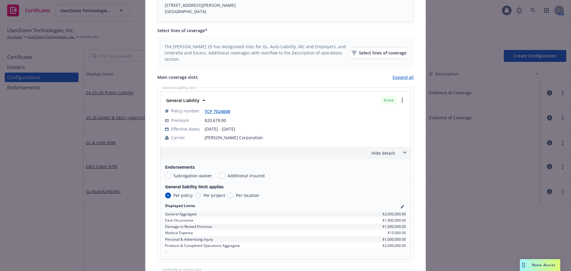
scroll to position [208, 0]
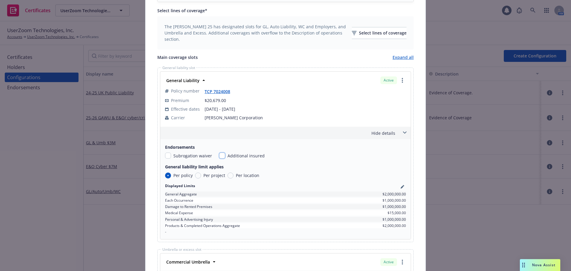
click at [219, 155] on input "checkbox" at bounding box center [222, 156] width 6 height 6
checkbox input "true"
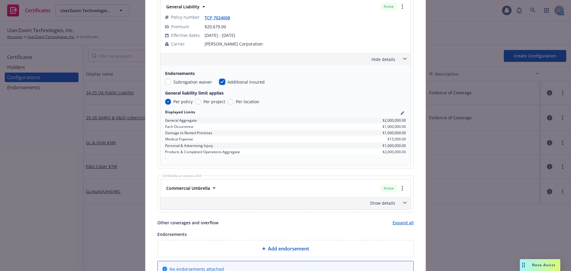
scroll to position [327, 0]
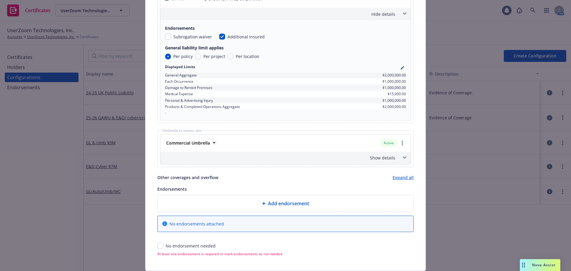
click at [211, 144] on icon at bounding box center [214, 143] width 6 height 6
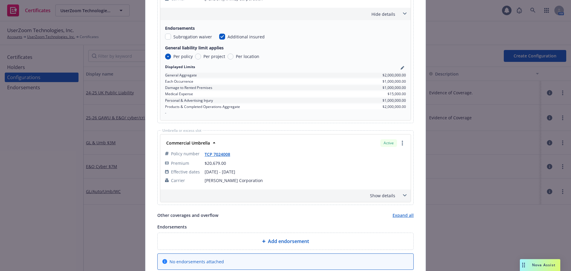
click at [388, 196] on div "Show details" at bounding box center [279, 195] width 234 height 6
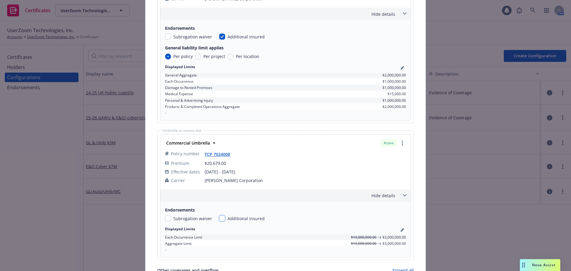
click at [219, 218] on input "checkbox" at bounding box center [222, 218] width 6 height 6
checkbox input "true"
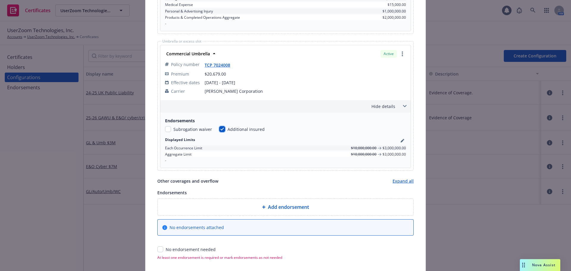
scroll to position [439, 0]
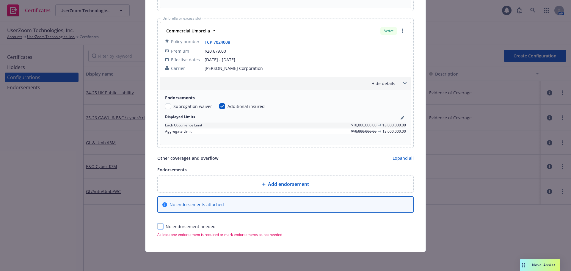
click at [160, 226] on input "checkbox" at bounding box center [160, 226] width 6 height 6
checkbox input "true"
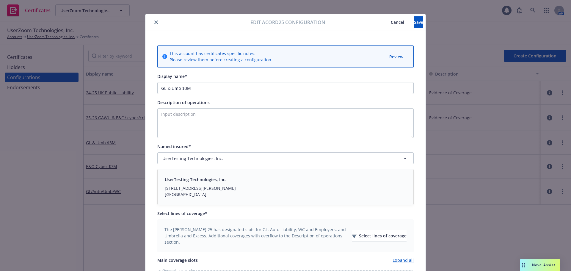
scroll to position [0, 0]
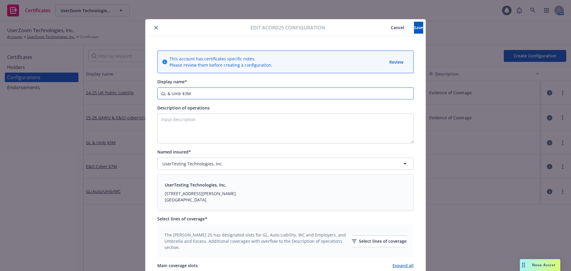
click at [159, 94] on input "GL & Umb $3M" at bounding box center [285, 93] width 256 height 12
click at [241, 93] on input "25-26 GL & Umb $3M" at bounding box center [285, 93] width 256 height 12
type input "25-26 GL & Umb $3M"
click at [414, 28] on span "Save" at bounding box center [418, 28] width 9 height 6
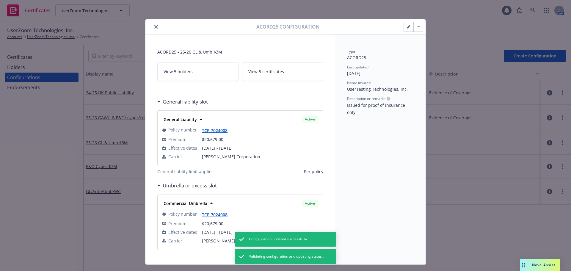
click at [156, 26] on icon "close" at bounding box center [156, 27] width 4 height 4
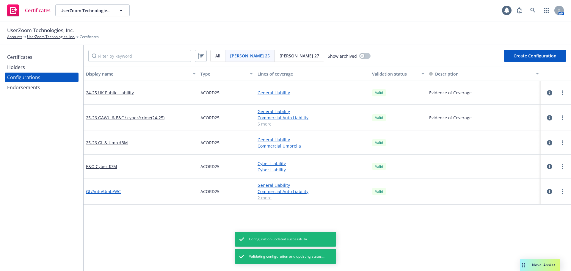
click at [111, 192] on link "GL/Auto/Umb/WC" at bounding box center [103, 191] width 35 height 6
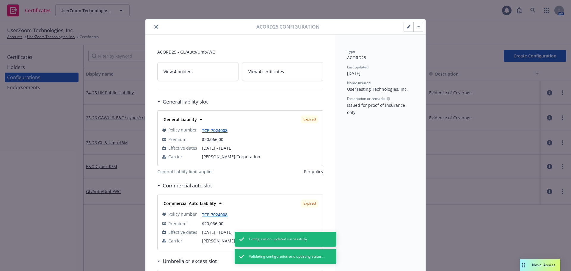
click at [407, 27] on icon "button" at bounding box center [408, 27] width 3 height 3
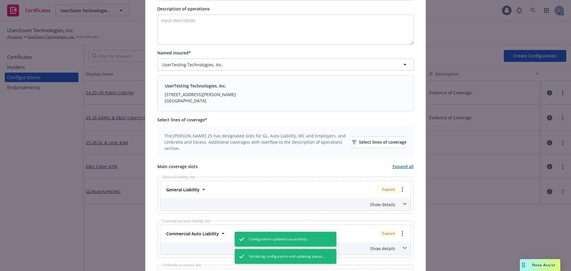
scroll to position [119, 0]
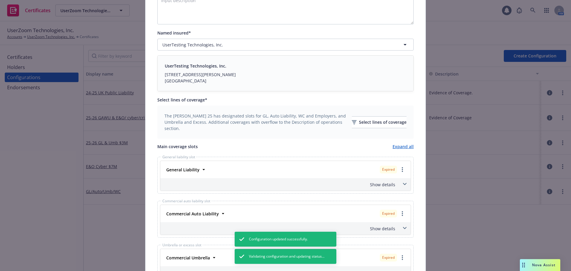
click at [372, 184] on div "Show details" at bounding box center [279, 184] width 234 height 6
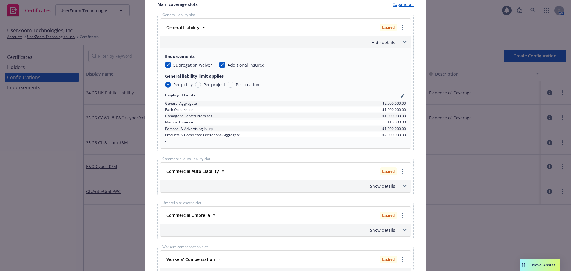
scroll to position [268, 0]
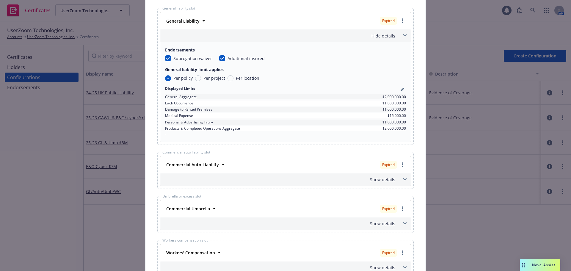
click at [377, 180] on div "Show details" at bounding box center [279, 179] width 234 height 6
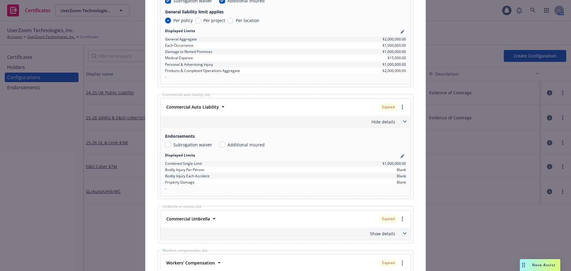
scroll to position [327, 0]
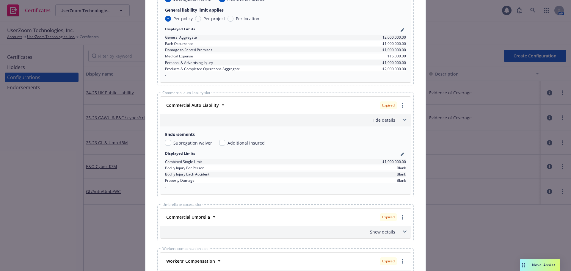
click at [385, 232] on div "Show details" at bounding box center [279, 232] width 234 height 6
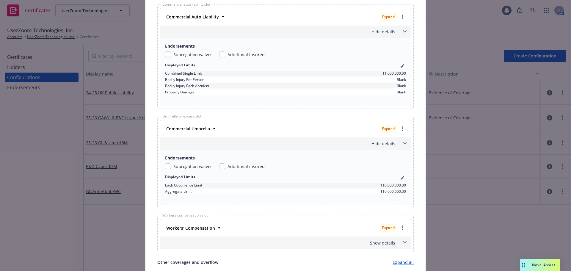
scroll to position [416, 0]
click at [381, 239] on div "Show details" at bounding box center [279, 242] width 234 height 6
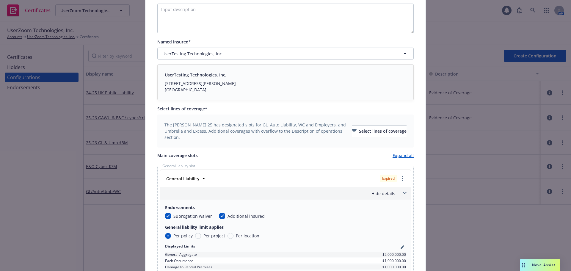
scroll to position [119, 0]
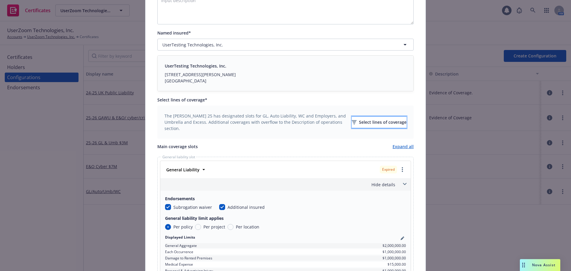
click at [374, 120] on div "Select lines of coverage" at bounding box center [379, 122] width 55 height 11
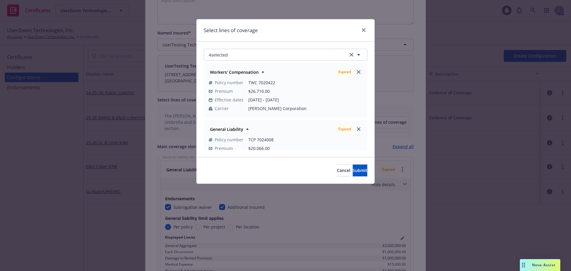
click at [357, 72] on icon "close" at bounding box center [359, 72] width 4 height 4
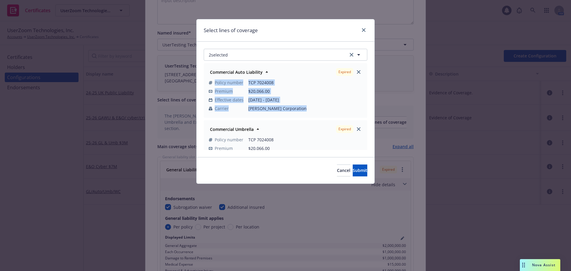
click at [357, 72] on icon "close" at bounding box center [359, 72] width 4 height 4
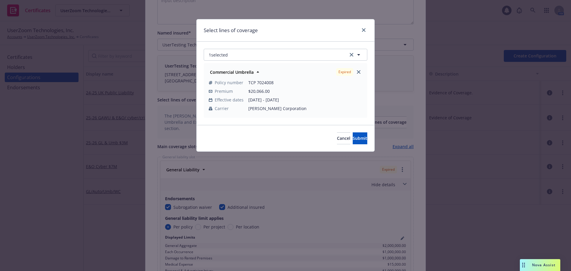
click at [355, 72] on div "Expired" at bounding box center [349, 72] width 29 height 10
click at [359, 71] on icon "close" at bounding box center [359, 72] width 4 height 4
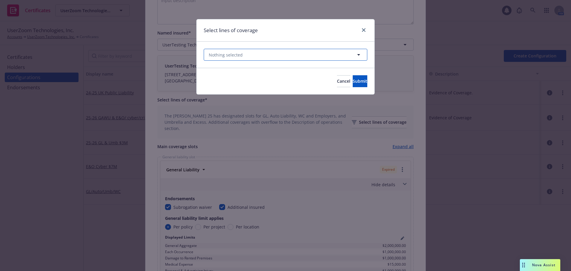
click at [267, 53] on button "Nothing selected" at bounding box center [286, 55] width 164 height 12
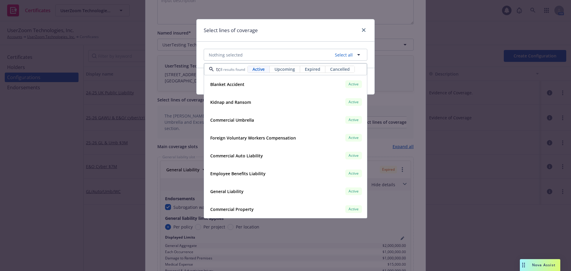
scroll to position [0, 2]
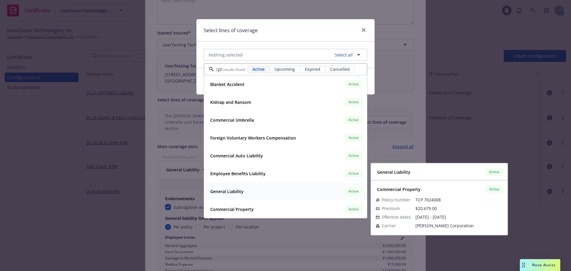
click at [234, 192] on strong "General Liability" at bounding box center [226, 192] width 33 height 6
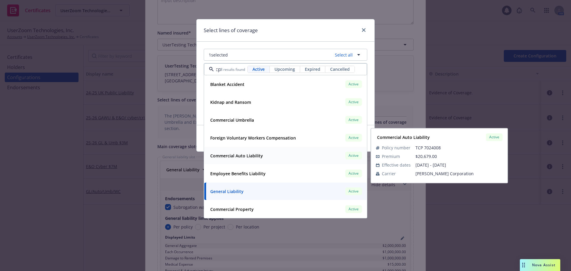
click at [245, 153] on strong "Commercial Auto Liability" at bounding box center [236, 156] width 53 height 6
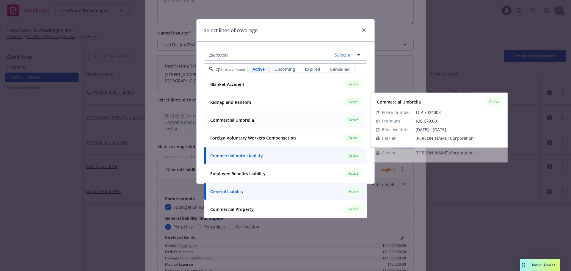
click at [248, 120] on strong "Commercial Umbrella" at bounding box center [232, 120] width 44 height 6
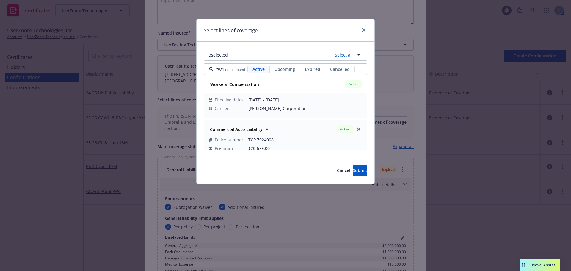
scroll to position [0, 1]
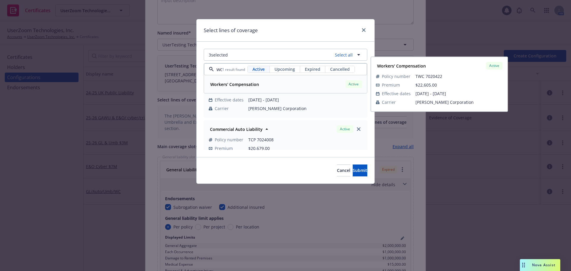
click at [235, 88] on div "Workers' Compensation" at bounding box center [234, 84] width 52 height 9
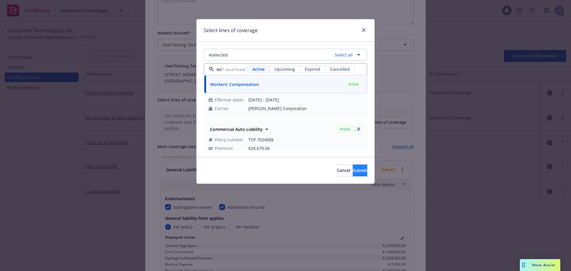
type input "twc"
click at [353, 170] on span "Submit" at bounding box center [360, 170] width 15 height 6
checkbox input "false"
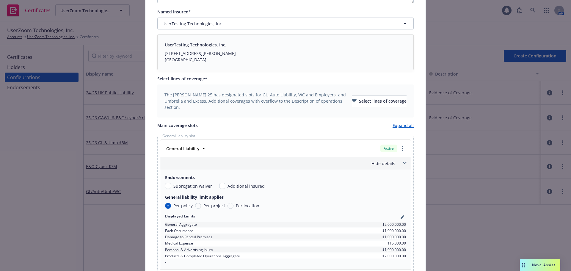
scroll to position [149, 0]
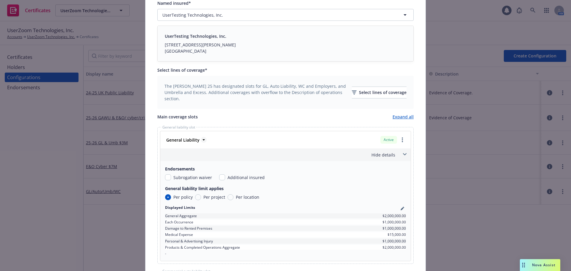
click at [192, 140] on strong "General Liability" at bounding box center [182, 140] width 33 height 6
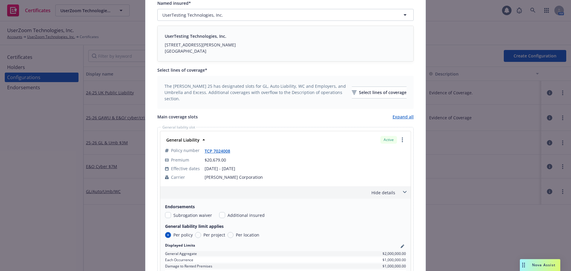
scroll to position [178, 0]
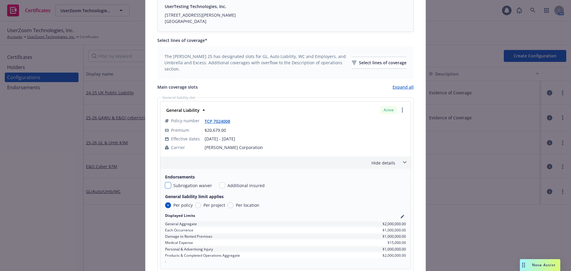
click at [167, 184] on input "checkbox" at bounding box center [168, 185] width 6 height 6
checkbox input "true"
click at [219, 185] on input "checkbox" at bounding box center [222, 185] width 6 height 6
checkbox input "true"
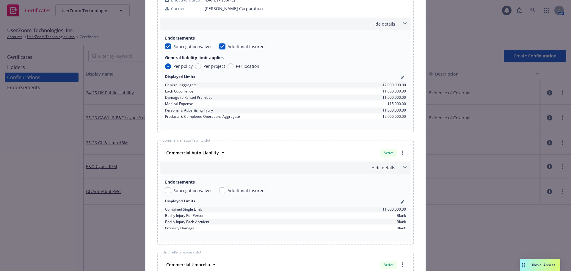
scroll to position [327, 0]
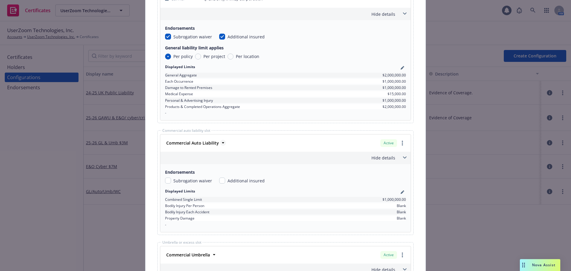
click at [222, 142] on icon at bounding box center [223, 142] width 2 height 1
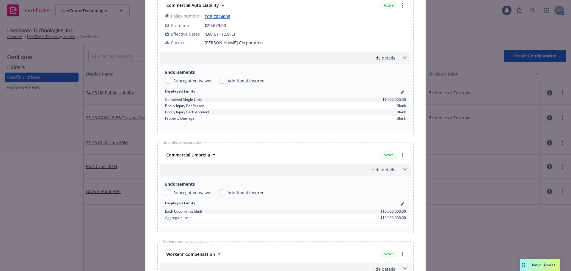
scroll to position [476, 0]
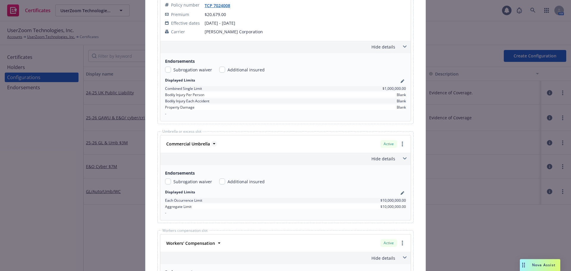
click at [200, 143] on strong "Commercial Umbrella" at bounding box center [188, 144] width 44 height 6
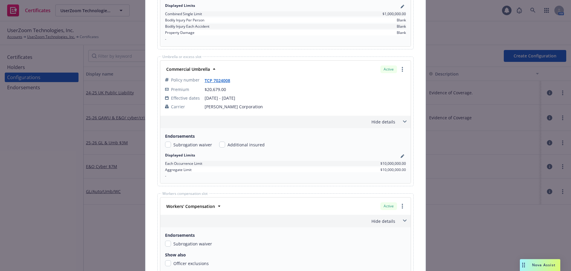
scroll to position [565, 0]
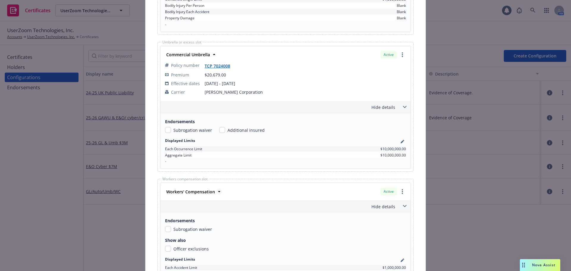
click at [202, 191] on strong "Workers' Compensation" at bounding box center [190, 192] width 49 height 6
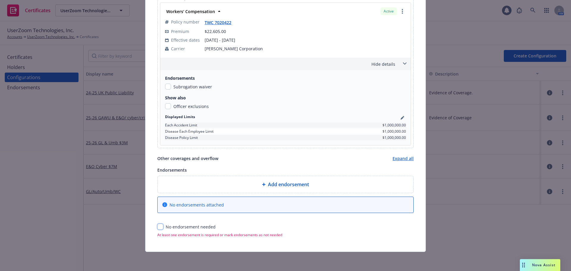
click at [157, 228] on input "checkbox" at bounding box center [160, 227] width 6 height 6
checkbox input "true"
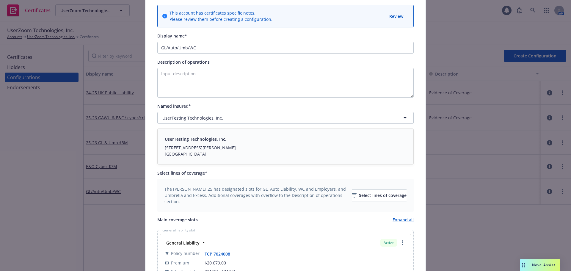
scroll to position [0, 0]
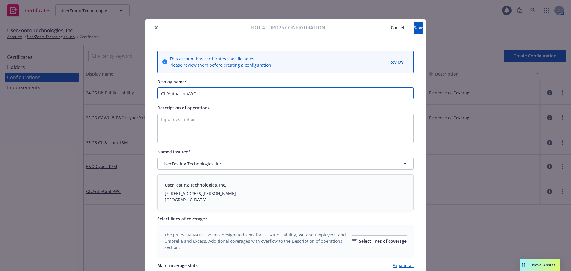
click at [159, 93] on input "GL/Auto/Umb/WC" at bounding box center [285, 93] width 256 height 12
click at [208, 97] on input "25-26 GL/Auto/Umb/WC" at bounding box center [285, 93] width 256 height 12
type input "25-26 GL/Auto/Umb/WC"
click at [414, 26] on span "Save" at bounding box center [418, 28] width 9 height 6
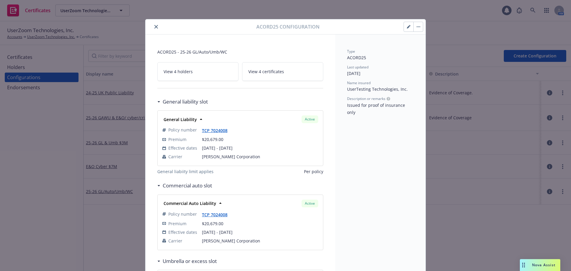
click at [156, 28] on icon "close" at bounding box center [156, 27] width 4 height 4
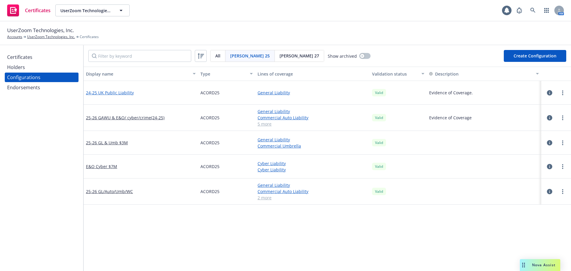
click at [125, 92] on link "24-25 UK Public Liability" at bounding box center [110, 93] width 48 height 6
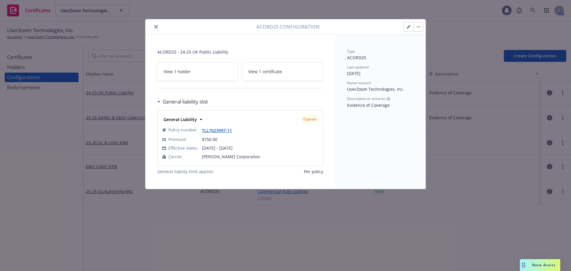
click at [158, 25] on icon "close" at bounding box center [156, 27] width 4 height 4
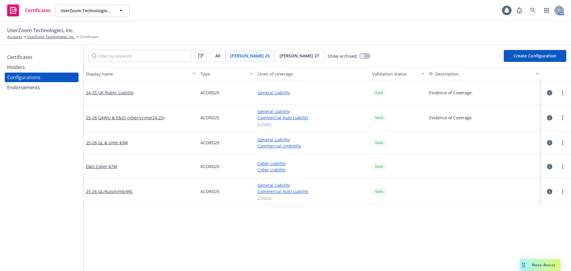
click at [33, 66] on div "Holders" at bounding box center [41, 67] width 69 height 10
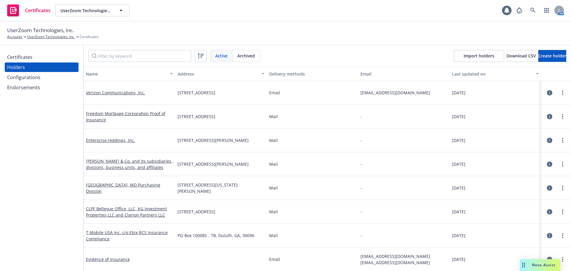
click at [45, 59] on div "Certificates" at bounding box center [41, 57] width 69 height 10
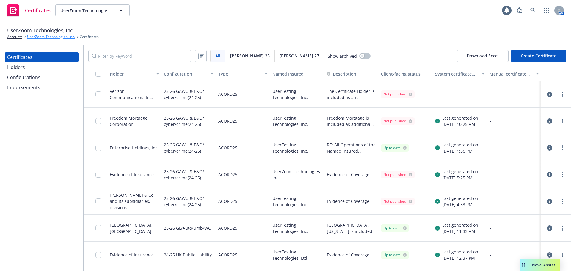
click at [59, 37] on link "UserZoom Technologies, Inc." at bounding box center [51, 36] width 48 height 5
